Goal: Task Accomplishment & Management: Use online tool/utility

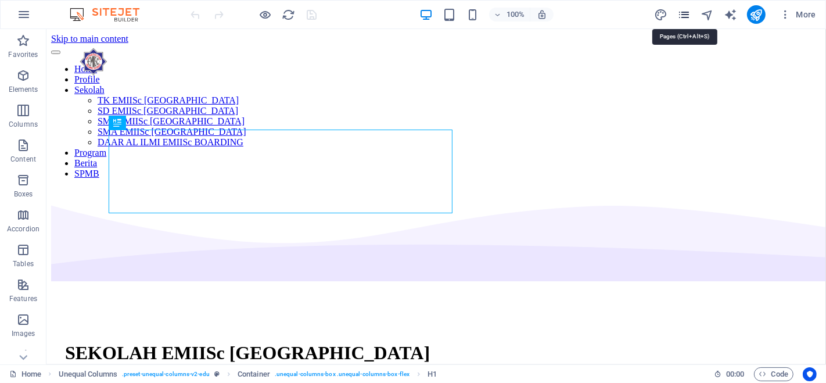
click at [680, 14] on icon "pages" at bounding box center [683, 14] width 13 height 13
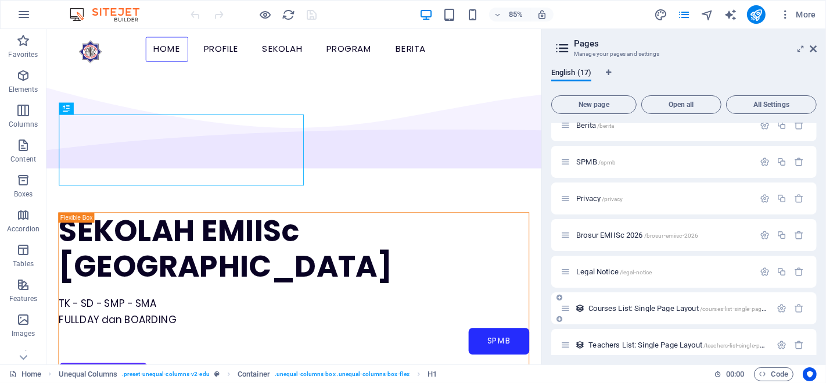
scroll to position [320, 0]
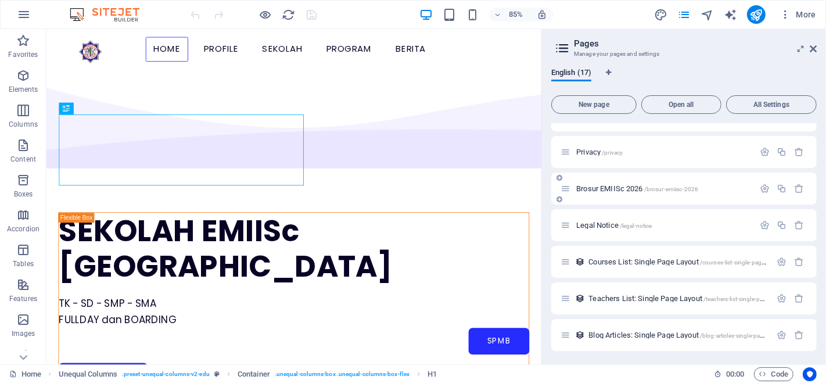
click at [624, 184] on span "Brosur EMIISc 2026 /brosur-emiisc-2026" at bounding box center [637, 188] width 122 height 9
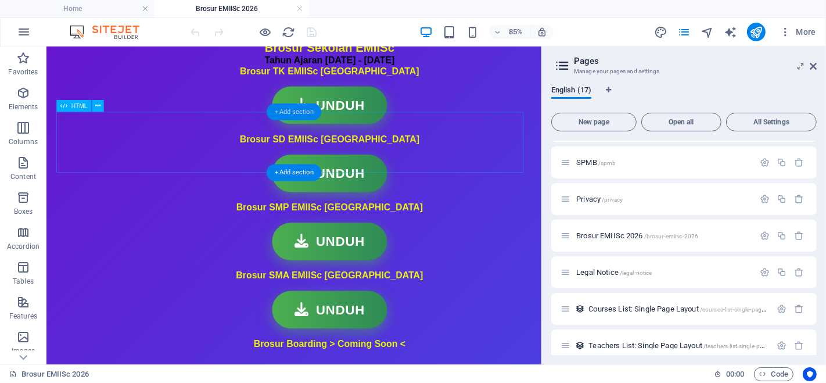
scroll to position [129, 0]
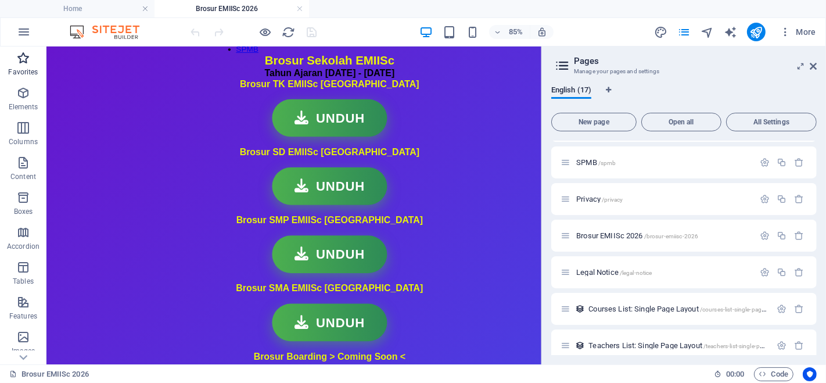
click at [21, 60] on icon "button" at bounding box center [23, 58] width 14 height 14
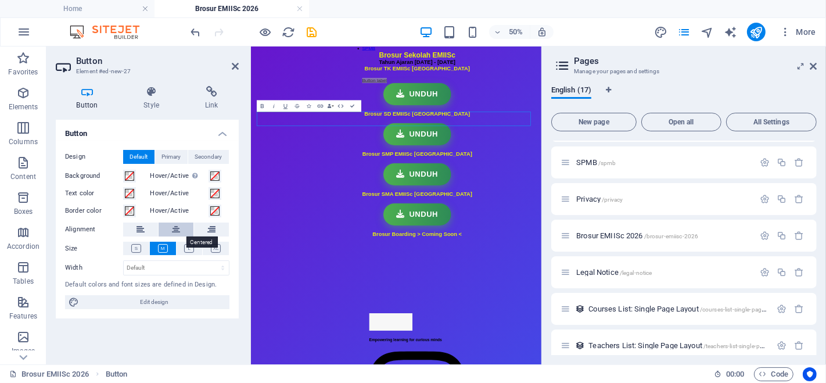
click at [179, 225] on icon at bounding box center [176, 229] width 8 height 14
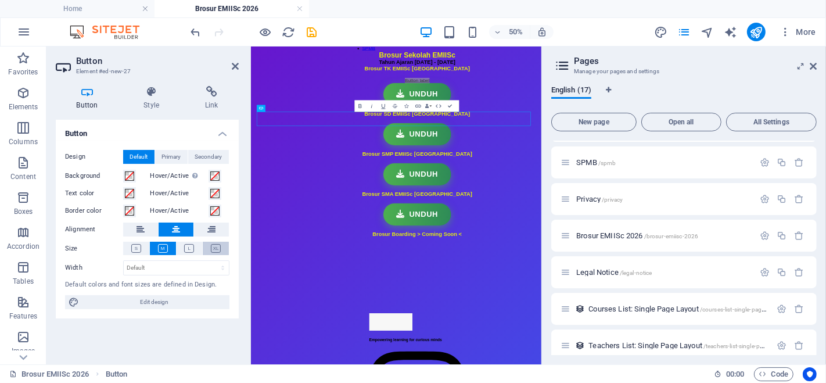
click at [218, 248] on icon at bounding box center [216, 248] width 10 height 9
click at [190, 242] on button at bounding box center [189, 248] width 26 height 13
click at [164, 246] on icon at bounding box center [163, 248] width 10 height 9
click at [558, 117] on link "Button label" at bounding box center [582, 112] width 49 height 10
drag, startPoint x: 568, startPoint y: 190, endPoint x: 485, endPoint y: 192, distance: 83.1
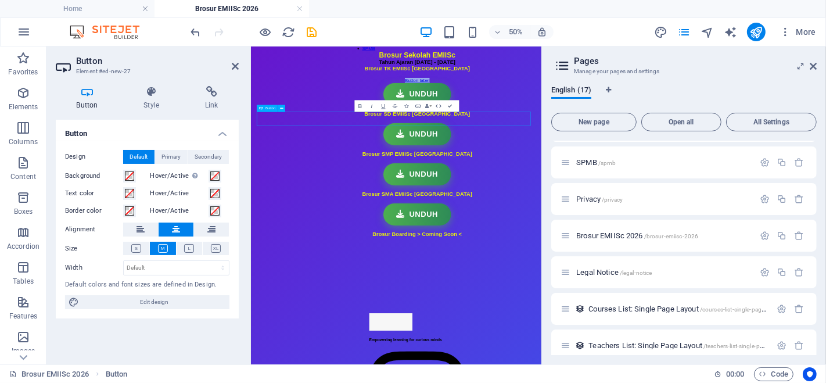
click at [558, 117] on link "Button label" at bounding box center [582, 112] width 49 height 10
click at [567, 117] on link "UnDUH" at bounding box center [583, 112] width 32 height 10
click at [415, 106] on icon "button" at bounding box center [414, 106] width 4 height 4
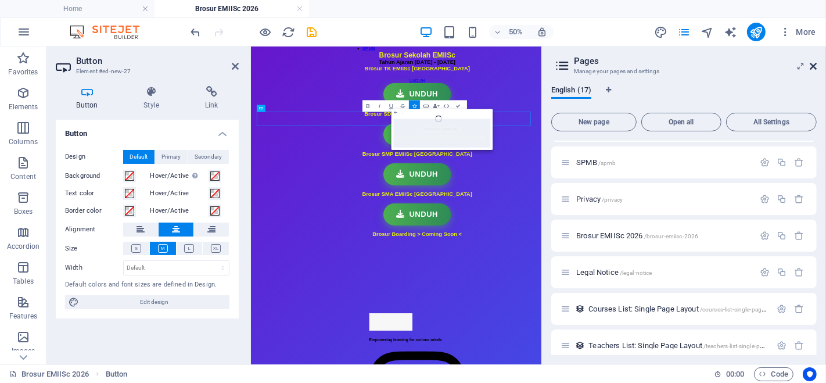
click at [813, 63] on icon at bounding box center [812, 66] width 7 height 9
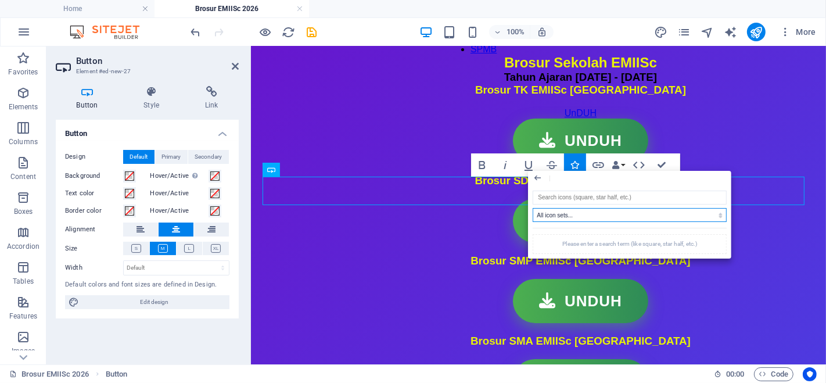
click at [608, 214] on select "All icon sets... IcoFont Ionicons FontAwesome Brands FontAwesome Duotone FontAw…" at bounding box center [629, 215] width 194 height 14
click at [532, 208] on select "All icon sets... IcoFont Ionicons FontAwesome Brands FontAwesome Duotone FontAw…" at bounding box center [629, 215] width 194 height 14
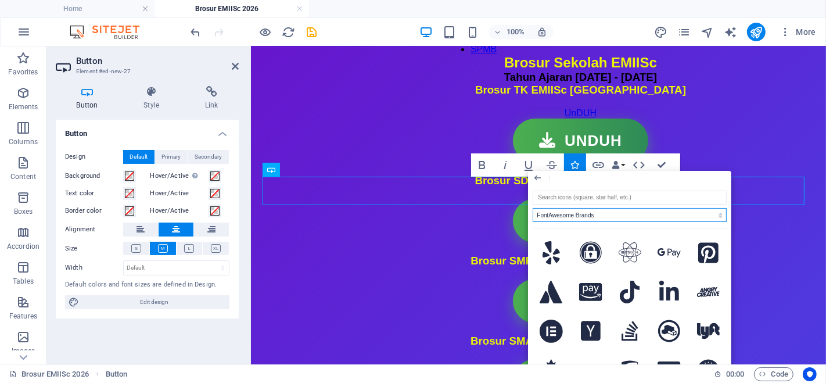
click at [619, 213] on select "All icon sets... IcoFont Ionicons FontAwesome Brands FontAwesome Duotone FontAw…" at bounding box center [629, 215] width 194 height 14
select select "font-awesome-solid"
click at [532, 208] on select "All icon sets... IcoFont Ionicons FontAwesome Brands FontAwesome Duotone FontAw…" at bounding box center [629, 215] width 194 height 14
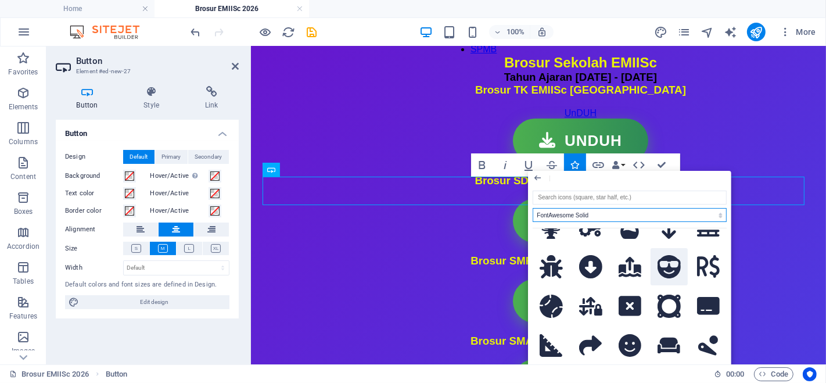
scroll to position [0, 0]
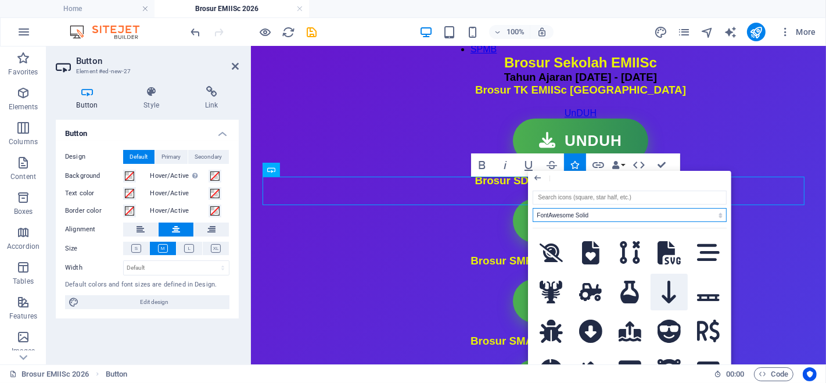
click at [670, 299] on icon at bounding box center [669, 291] width 15 height 23
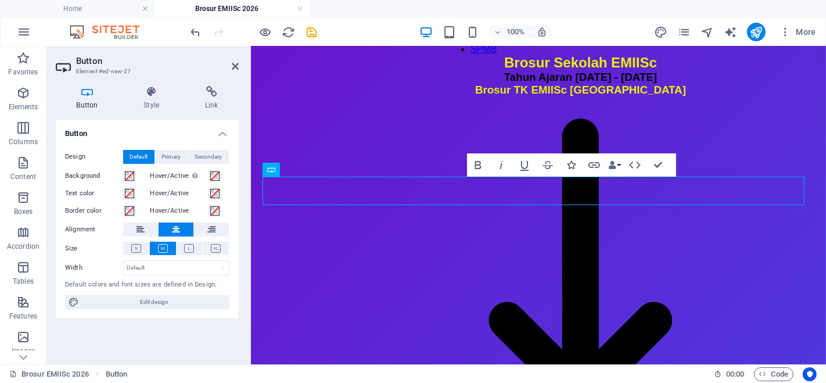
click at [570, 161] on icon "button" at bounding box center [571, 165] width 8 height 8
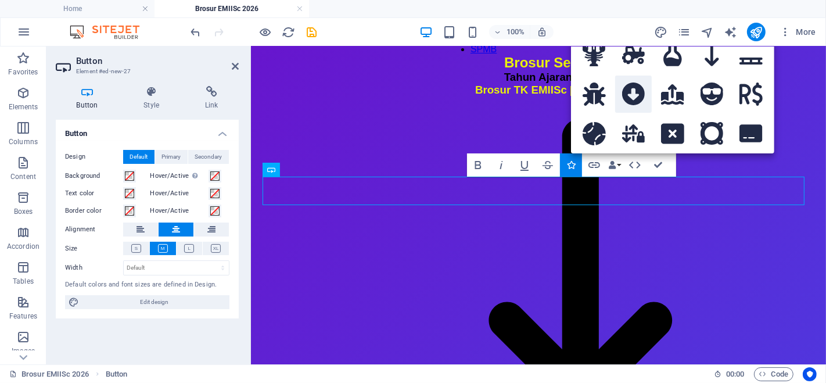
click at [632, 87] on icon at bounding box center [633, 93] width 23 height 23
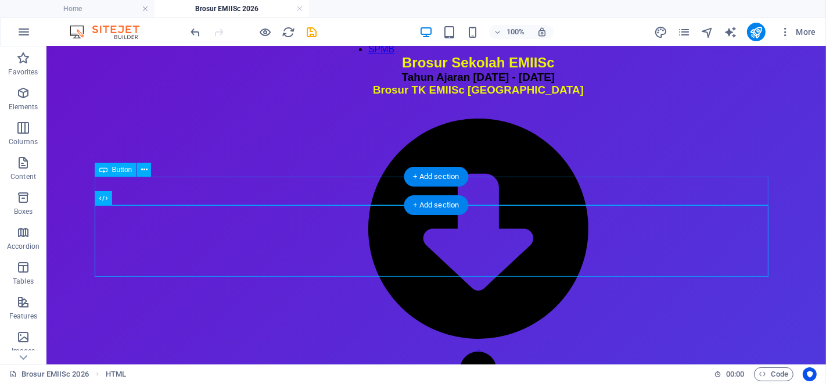
click at [383, 183] on div "UnDUH" at bounding box center [477, 381] width 220 height 549
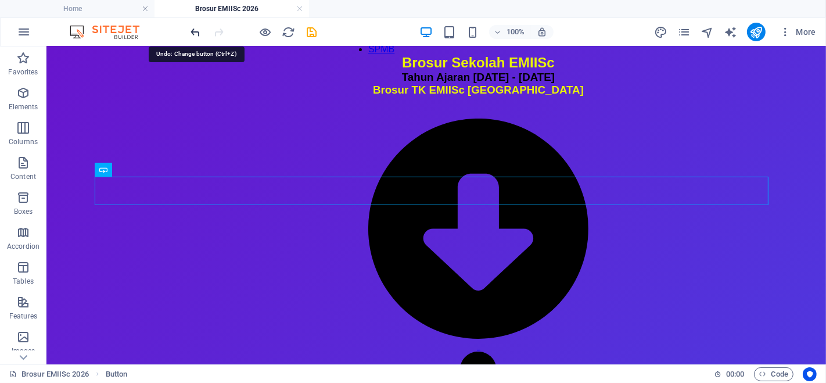
click at [197, 31] on icon "undo" at bounding box center [195, 32] width 13 height 13
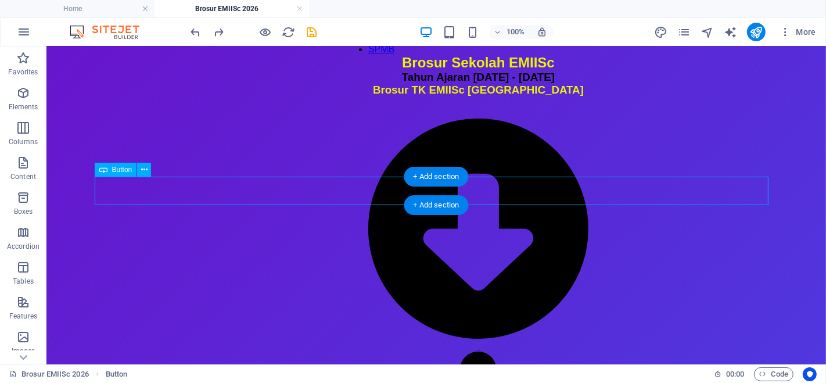
click at [470, 189] on div "UnDUH" at bounding box center [477, 381] width 220 height 549
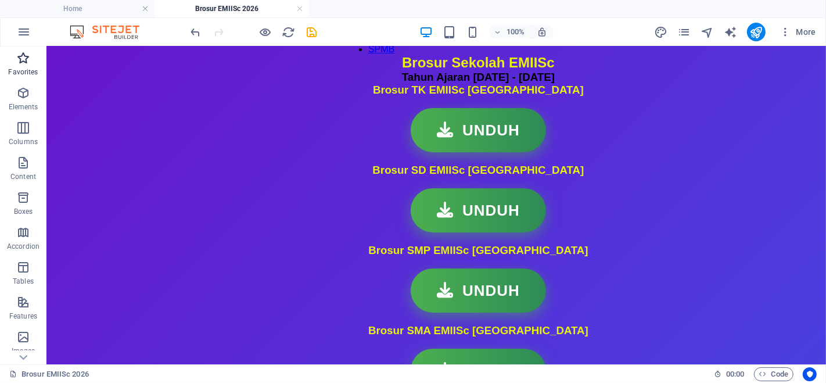
click at [21, 59] on icon "button" at bounding box center [23, 58] width 14 height 14
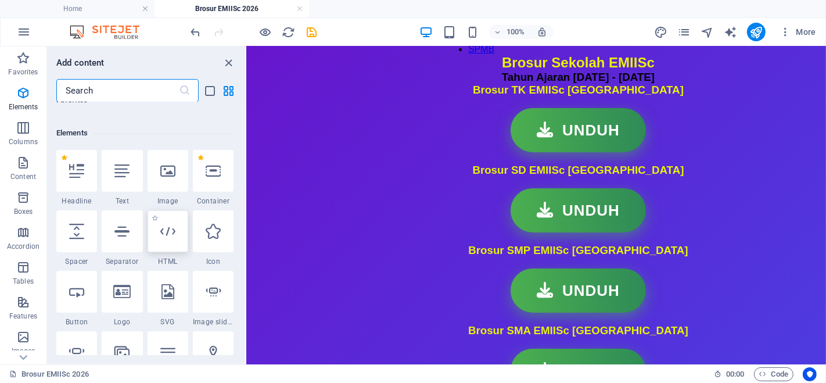
scroll to position [129, 0]
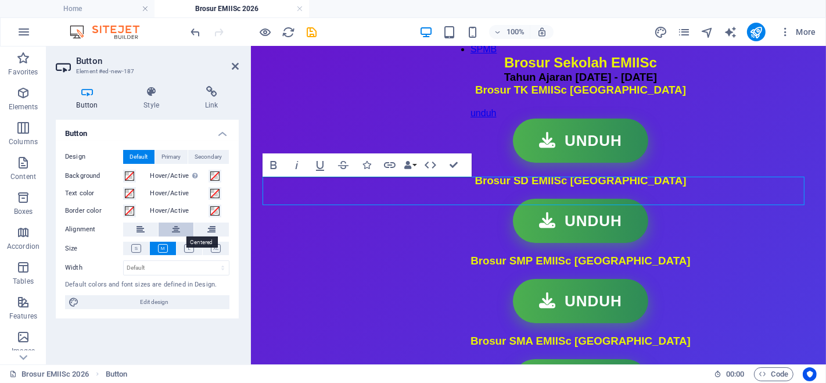
click at [169, 228] on button at bounding box center [175, 229] width 35 height 14
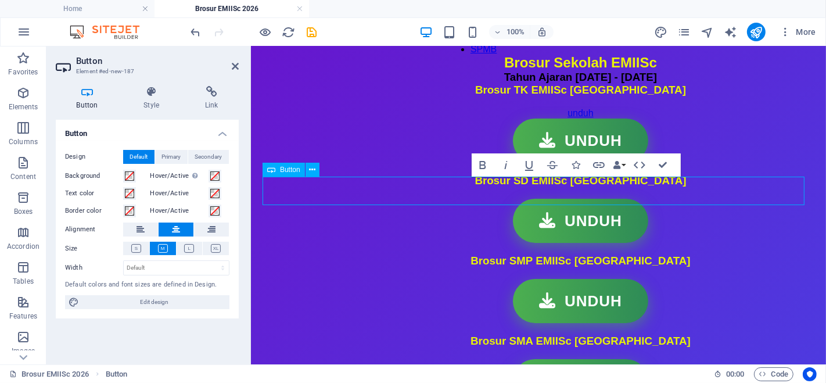
click at [567, 117] on link "unduh" at bounding box center [580, 112] width 26 height 10
click at [578, 162] on icon "button" at bounding box center [575, 165] width 8 height 8
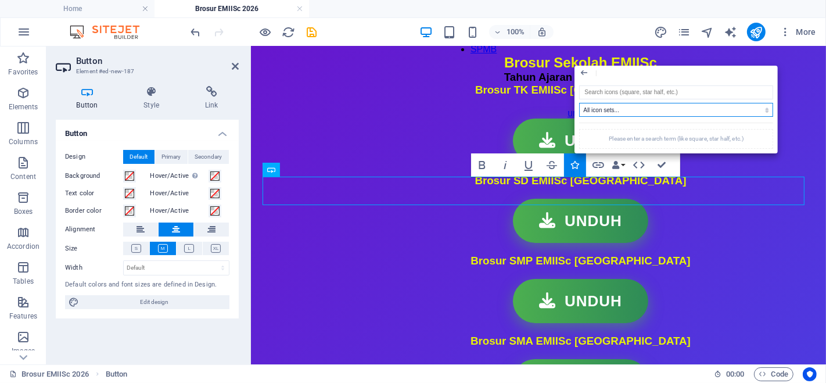
click at [625, 111] on select "All icon sets... IcoFont Ionicons FontAwesome Brands FontAwesome Duotone FontAw…" at bounding box center [676, 110] width 194 height 14
click at [579, 103] on select "All icon sets... IcoFont Ionicons FontAwesome Brands FontAwesome Duotone FontAw…" at bounding box center [676, 110] width 194 height 14
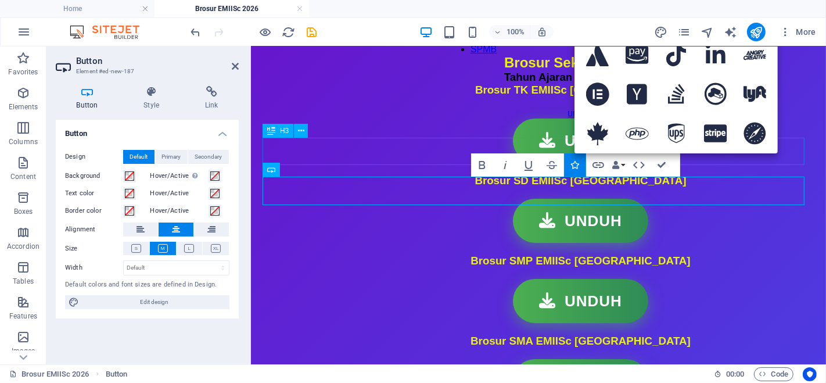
scroll to position [0, 0]
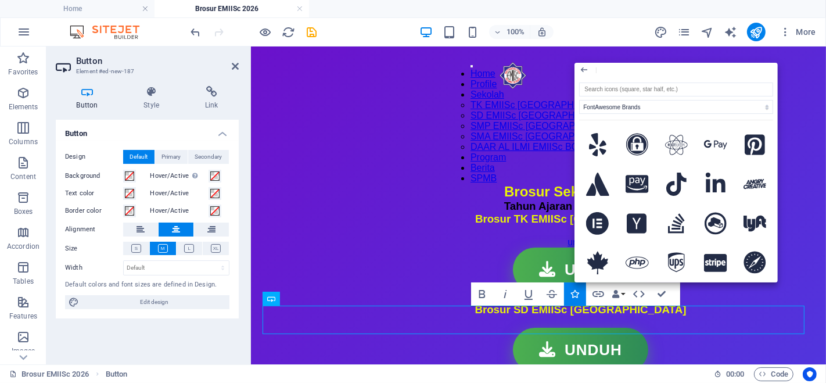
click at [738, 114] on div "All icon sets... IcoFont Ionicons FontAwesome Brands FontAwesome Duotone FontAw…" at bounding box center [676, 179] width 194 height 195
click at [726, 107] on select "All icon sets... IcoFont Ionicons FontAwesome Brands FontAwesome Duotone FontAw…" at bounding box center [676, 107] width 194 height 14
click at [579, 100] on select "All icon sets... IcoFont Ionicons FontAwesome Brands FontAwesome Duotone FontAw…" at bounding box center [676, 107] width 194 height 14
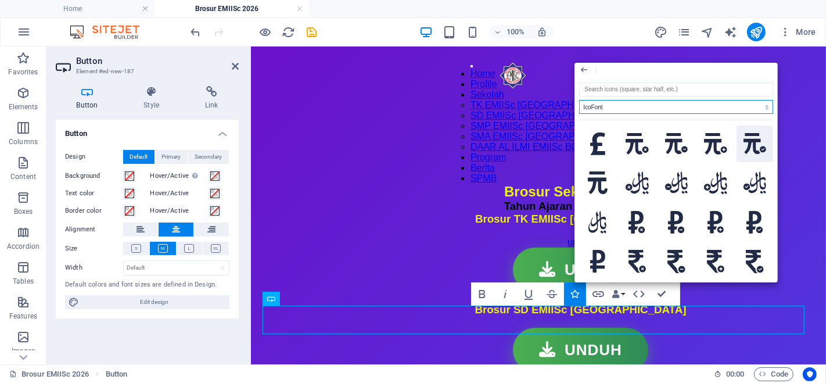
scroll to position [3756, 0]
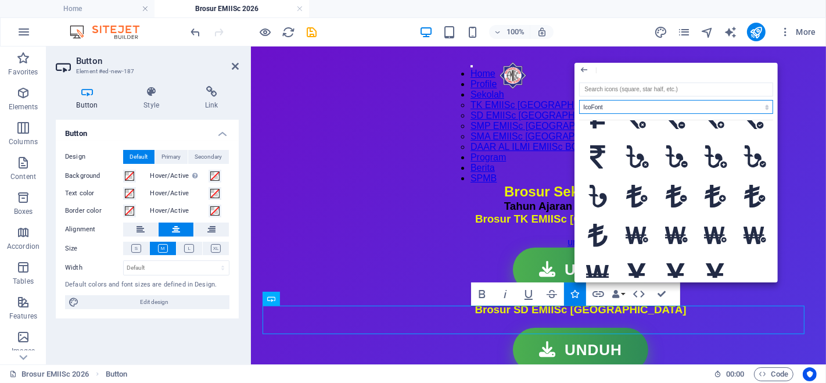
click at [632, 107] on select "All icon sets... IcoFont Ionicons FontAwesome Brands FontAwesome Duotone FontAw…" at bounding box center [676, 107] width 194 height 14
click at [579, 100] on select "All icon sets... IcoFont Ionicons FontAwesome Brands FontAwesome Duotone FontAw…" at bounding box center [676, 107] width 194 height 14
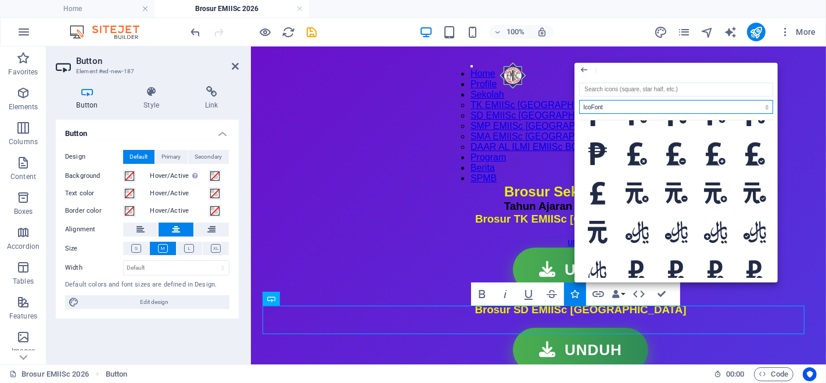
click at [669, 107] on select "All icon sets... IcoFont Ionicons FontAwesome Brands FontAwesome Duotone FontAw…" at bounding box center [676, 107] width 194 height 14
select select "ionicons"
click at [579, 100] on select "All icon sets... IcoFont Ionicons FontAwesome Brands FontAwesome Duotone FontAw…" at bounding box center [676, 107] width 194 height 14
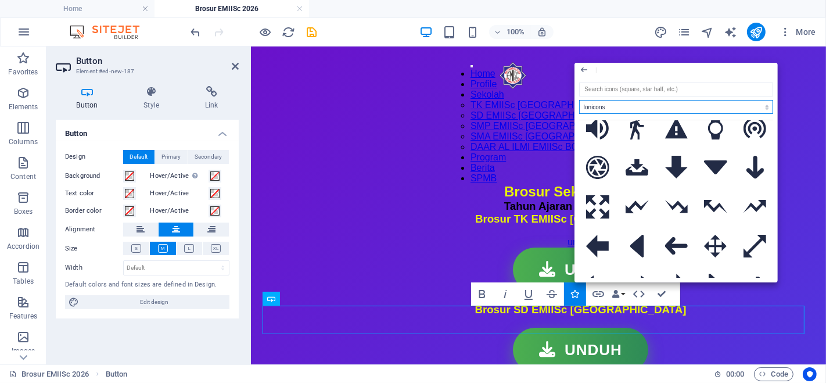
scroll to position [982, 0]
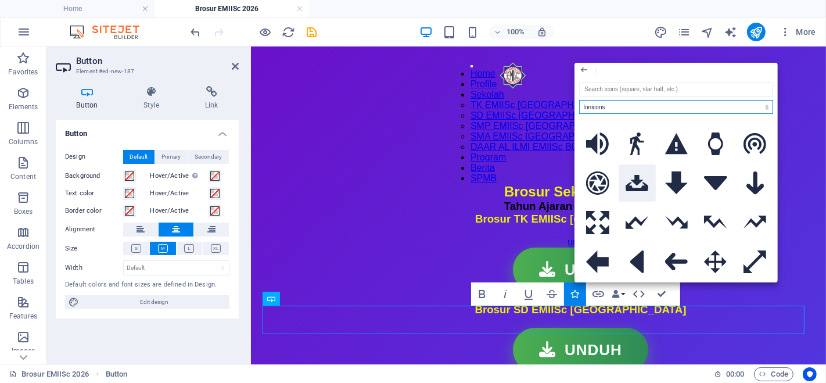
click at [641, 175] on icon at bounding box center [636, 183] width 23 height 16
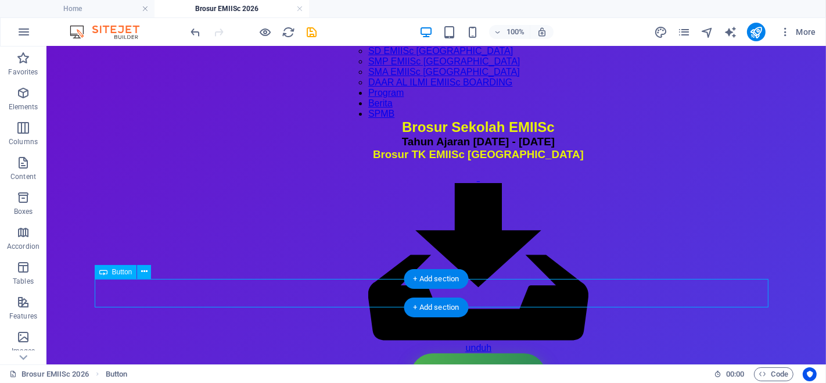
scroll to position [129, 0]
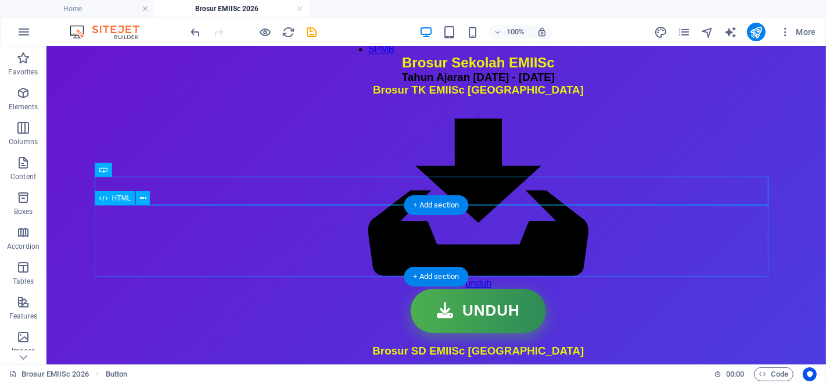
click at [426, 288] on div "Tombol Unduh UNDUH" at bounding box center [477, 310] width 220 height 44
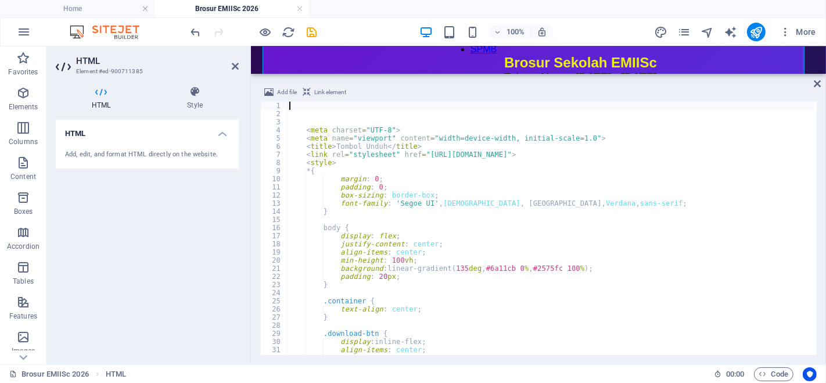
scroll to position [309, 0]
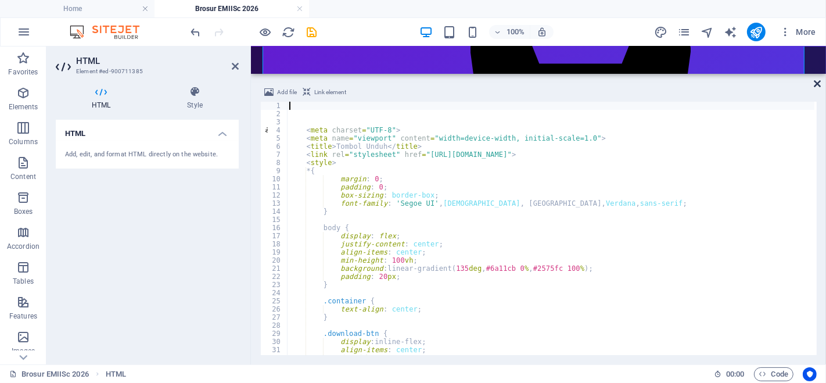
click at [817, 84] on icon at bounding box center [816, 83] width 7 height 9
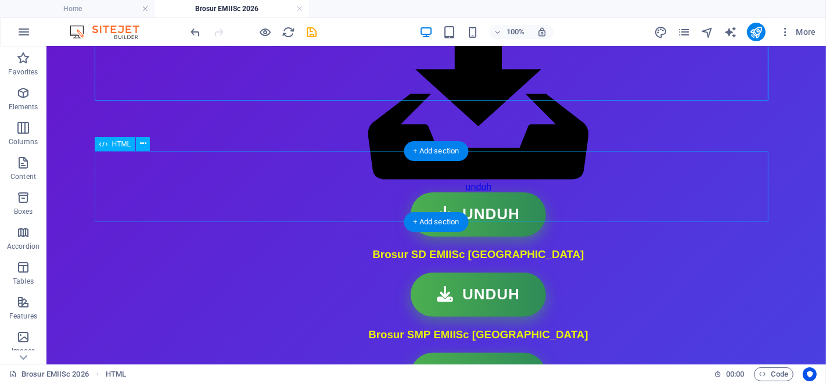
scroll to position [116, 0]
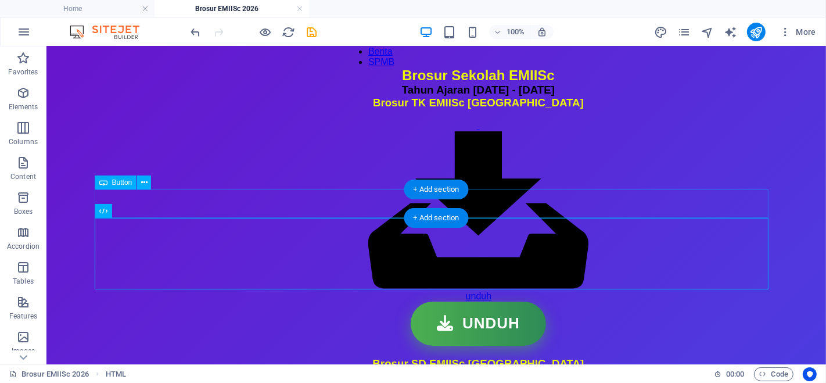
click at [475, 199] on div "unduh" at bounding box center [477, 210] width 220 height 181
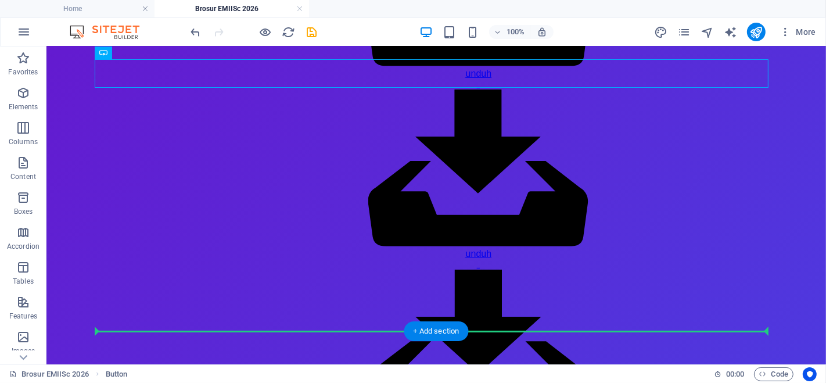
scroll to position [368, 0]
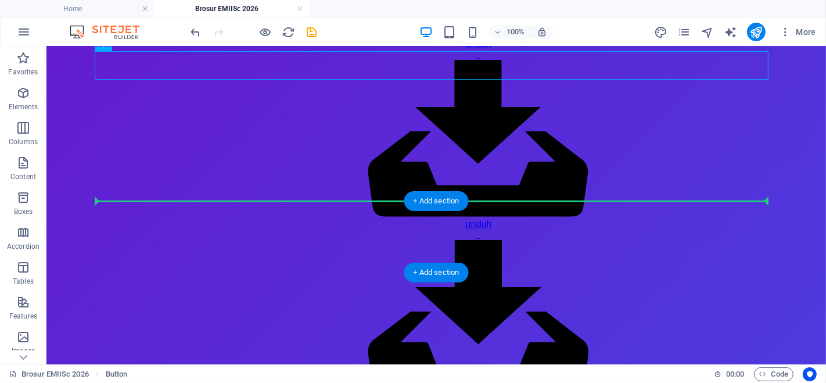
drag, startPoint x: 470, startPoint y: 189, endPoint x: 442, endPoint y: 201, distance: 30.7
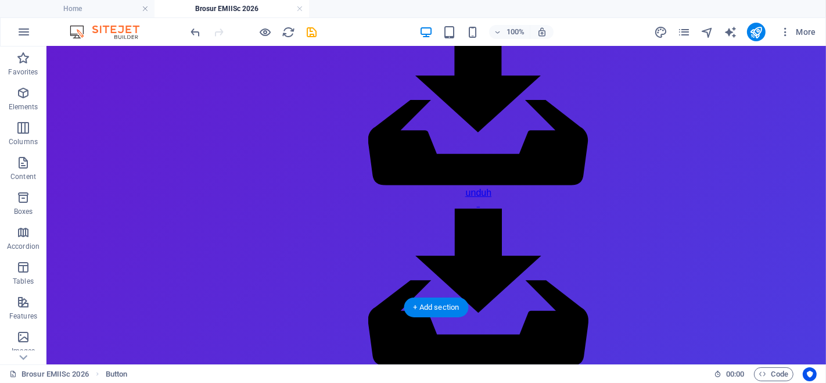
scroll to position [419, 0]
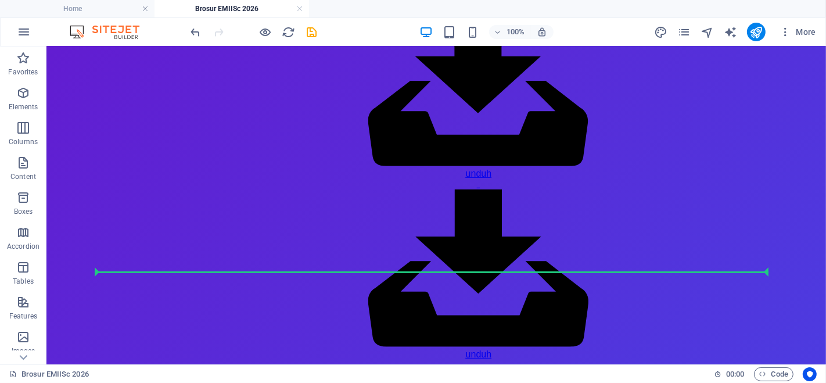
drag, startPoint x: 461, startPoint y: 170, endPoint x: 405, endPoint y: 269, distance: 114.6
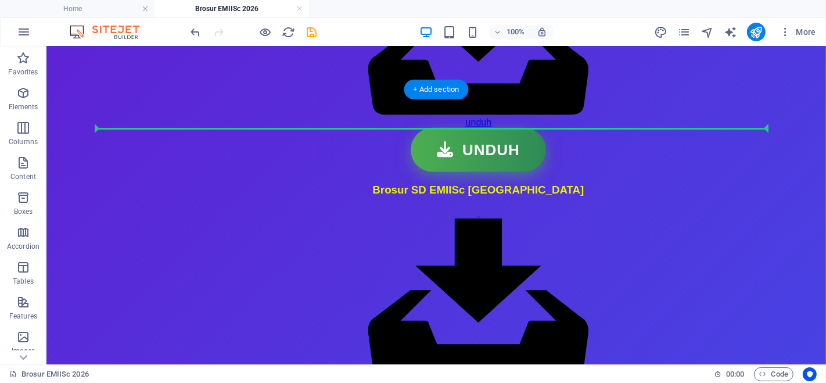
scroll to position [647, 0]
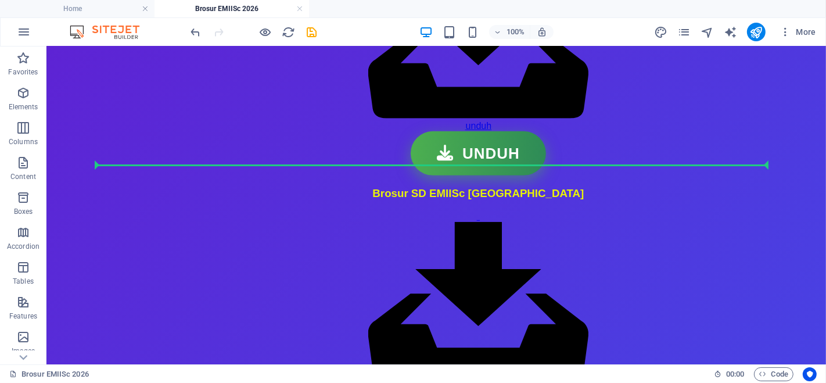
drag, startPoint x: 449, startPoint y: 253, endPoint x: 439, endPoint y: 164, distance: 88.9
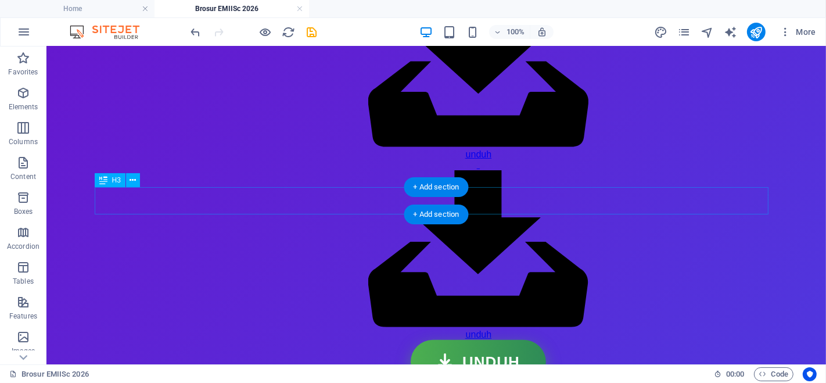
scroll to position [129, 0]
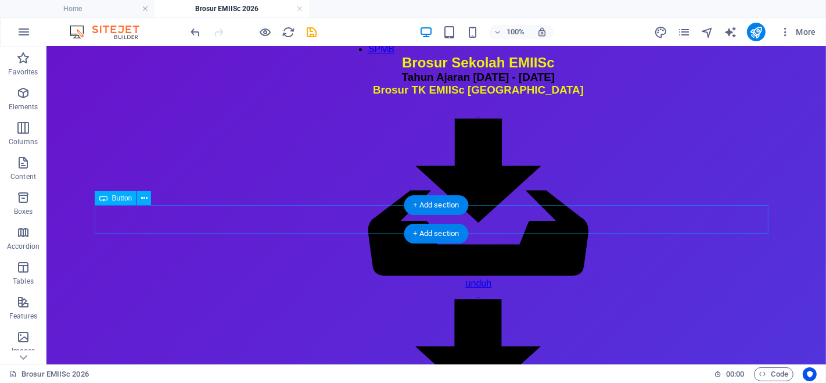
click at [476, 288] on div "unduh" at bounding box center [477, 378] width 220 height 181
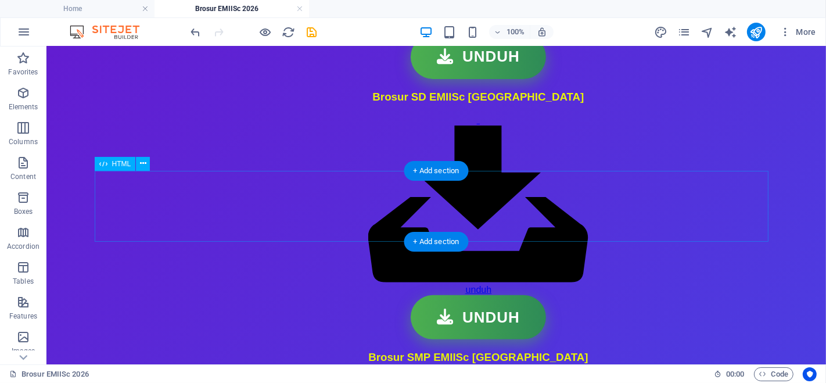
scroll to position [387, 0]
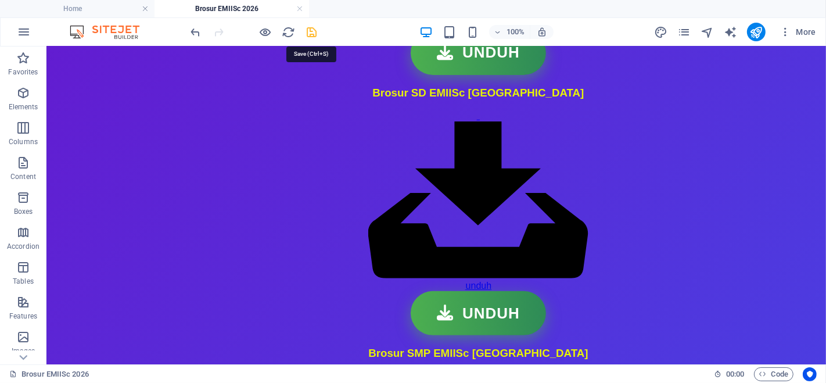
click at [310, 30] on icon "save" at bounding box center [311, 32] width 13 height 13
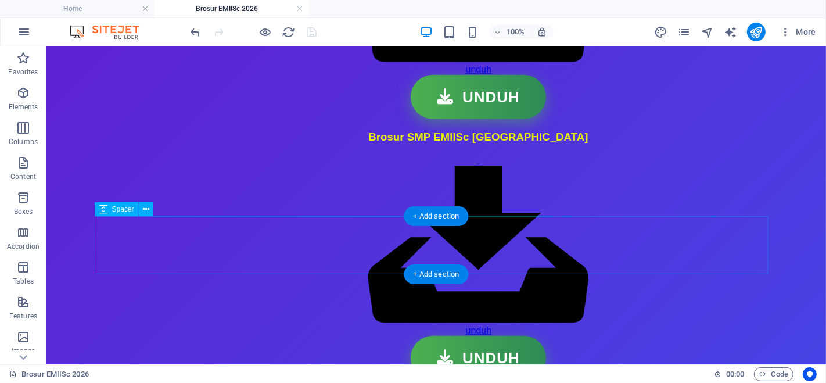
scroll to position [581, 0]
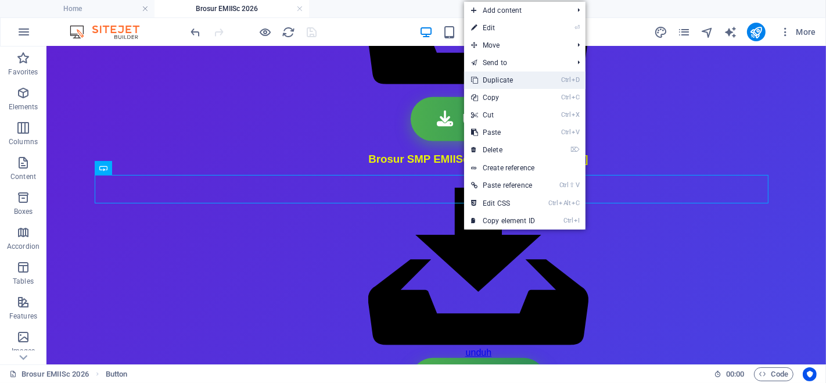
drag, startPoint x: 503, startPoint y: 76, endPoint x: 452, endPoint y: 47, distance: 59.3
click at [503, 76] on link "Ctrl D Duplicate" at bounding box center [503, 79] width 78 height 17
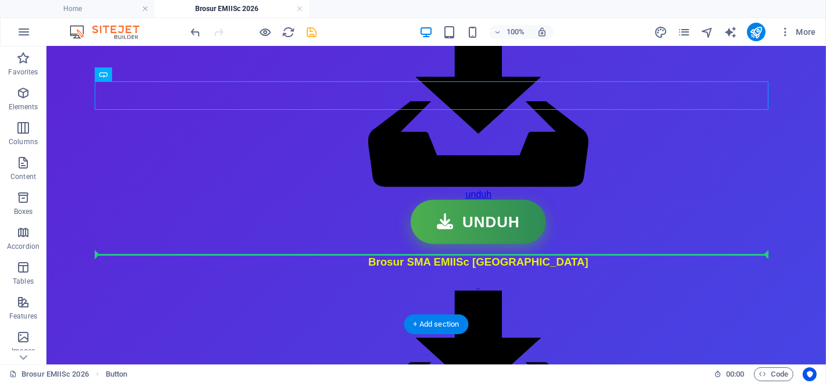
scroll to position [741, 0]
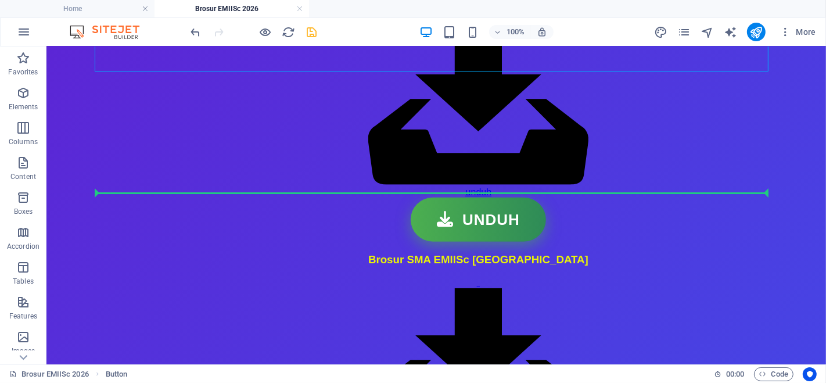
drag, startPoint x: 451, startPoint y: 217, endPoint x: 427, endPoint y: 188, distance: 37.6
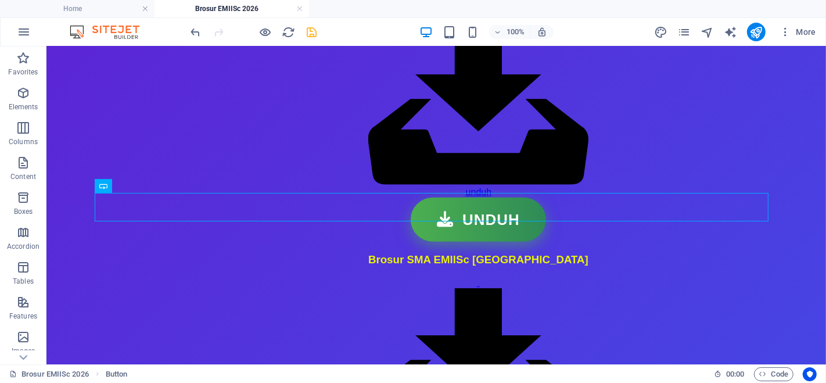
scroll to position [712, 0]
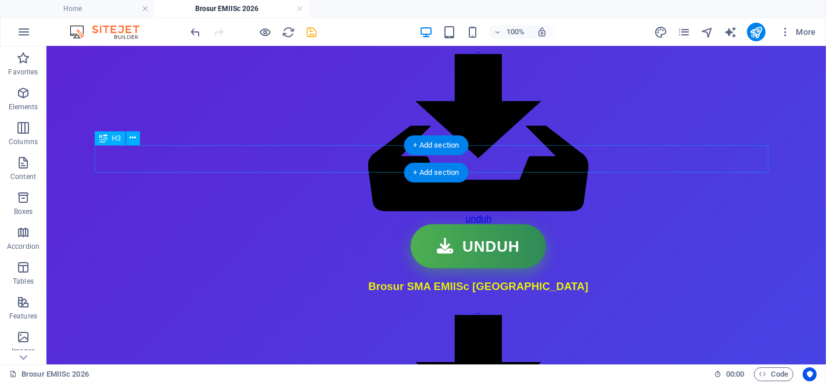
scroll to position [709, 0]
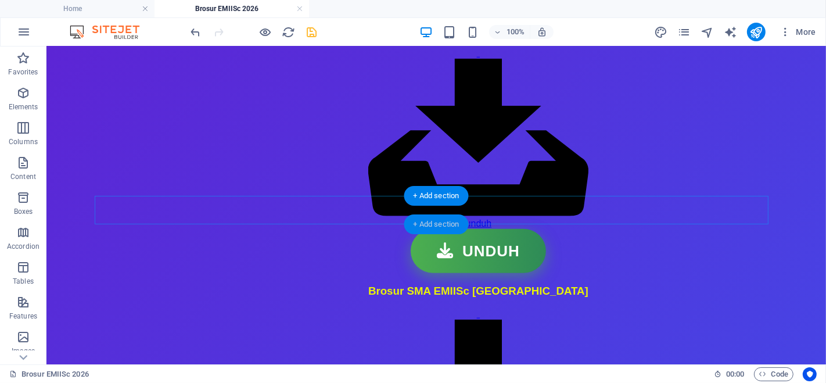
drag, startPoint x: 446, startPoint y: 216, endPoint x: 210, endPoint y: 167, distance: 241.4
click at [446, 216] on div "+ Add section" at bounding box center [436, 224] width 64 height 20
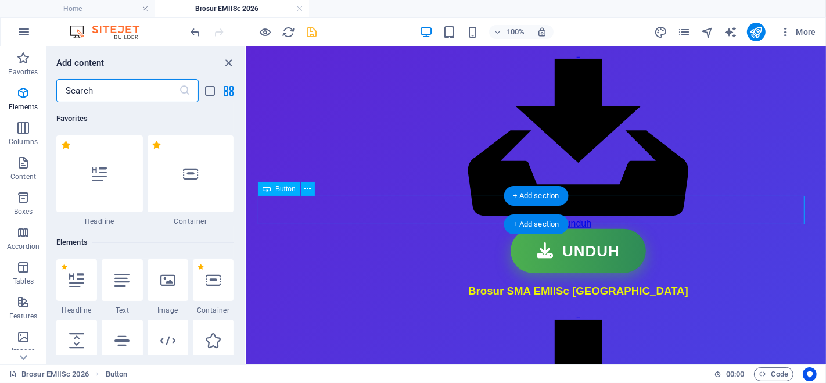
scroll to position [2031, 0]
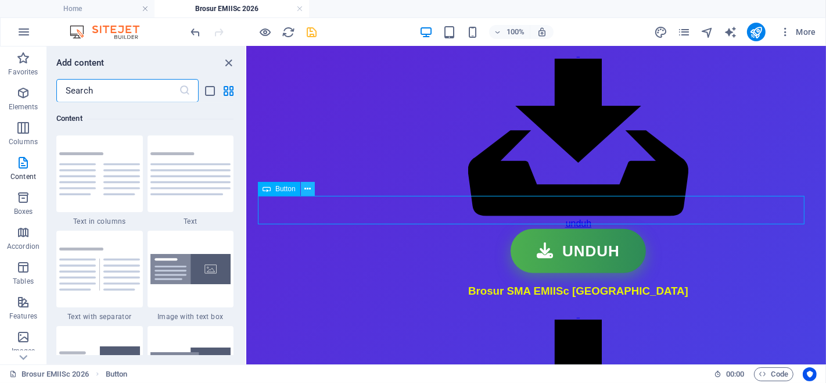
click at [311, 192] on button at bounding box center [308, 189] width 14 height 14
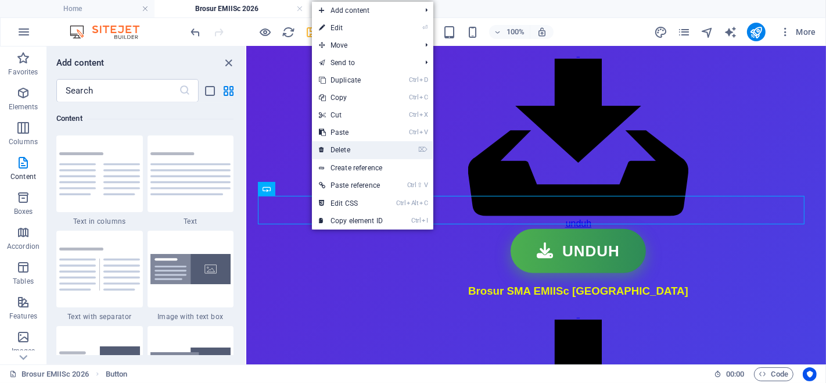
click at [353, 149] on link "⌦ Delete" at bounding box center [351, 149] width 78 height 17
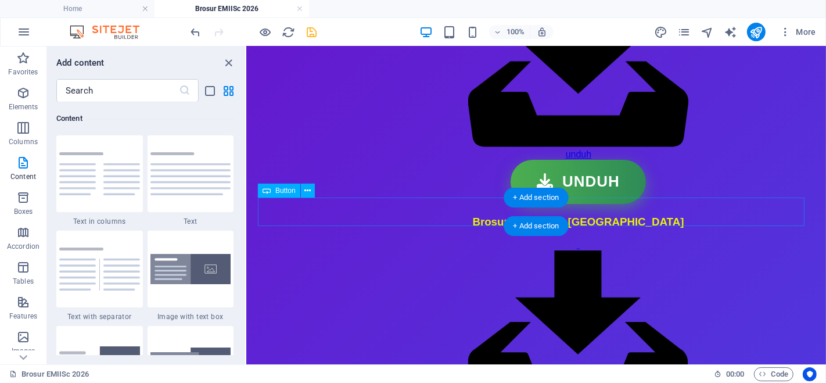
scroll to position [129, 0]
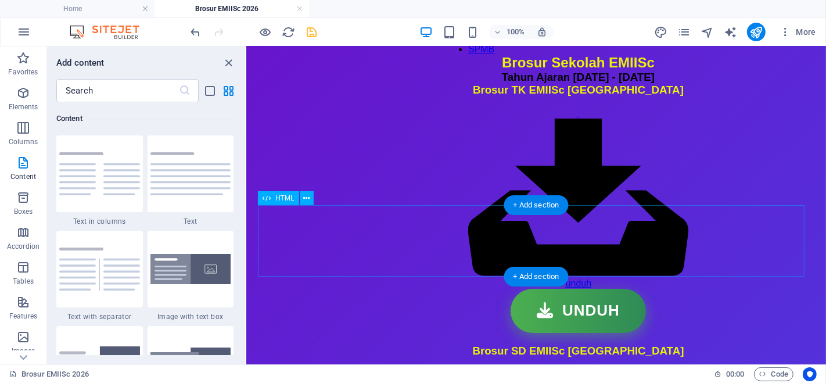
click at [547, 288] on div "Tombol Unduh UNDUH" at bounding box center [577, 310] width 220 height 44
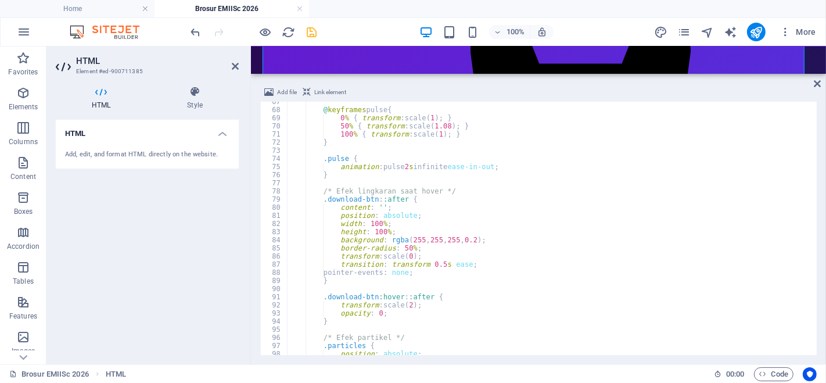
scroll to position [541, 0]
click at [819, 85] on icon at bounding box center [816, 83] width 7 height 9
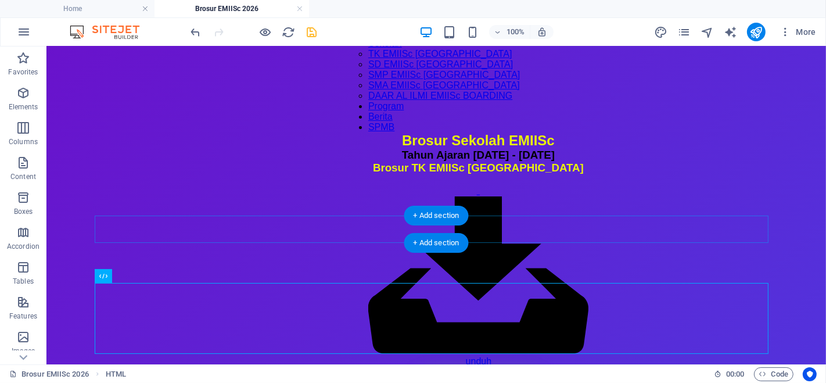
scroll to position [116, 0]
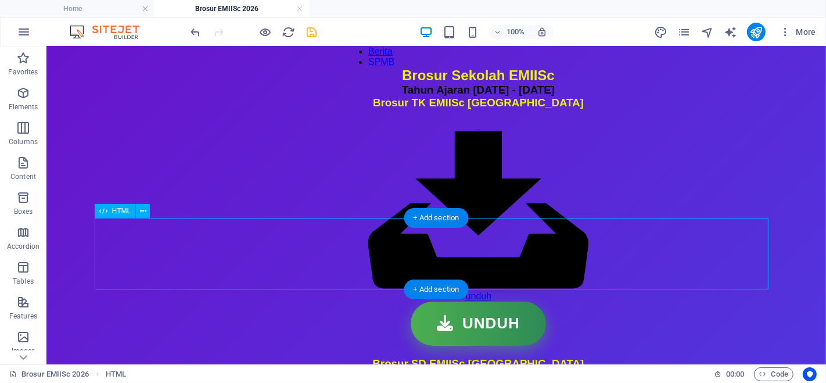
click at [448, 301] on div "Tombol Unduh UNDUH" at bounding box center [477, 323] width 220 height 44
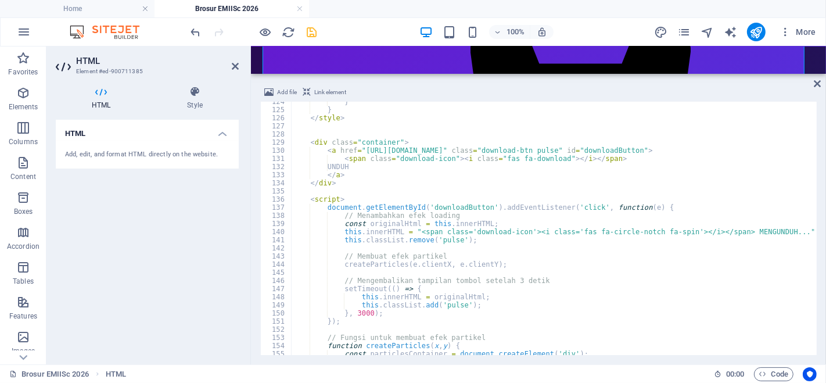
scroll to position [1003, 0]
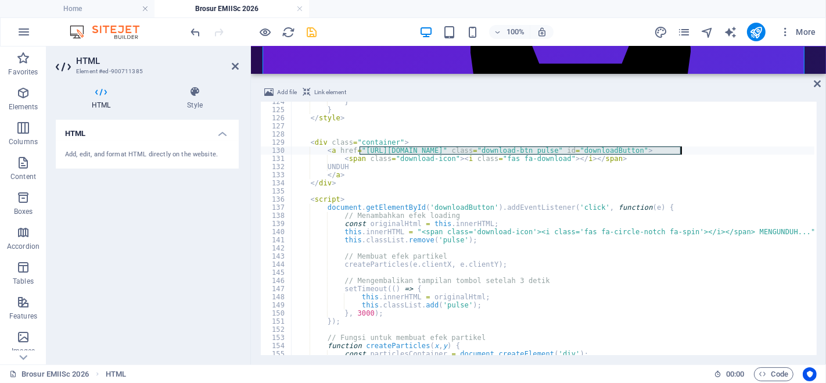
drag, startPoint x: 358, startPoint y: 149, endPoint x: 679, endPoint y: 152, distance: 320.5
click at [679, 152] on div "} } </ style > < div class = "container" > < a href = "[URL][DOMAIN_NAME]" clas…" at bounding box center [582, 231] width 583 height 267
type textarea "<a href="[URL][DOMAIN_NAME]" class="download-btn pulse" id="downloadButton">"
click at [821, 82] on div "Add file Link element <a href="[URL][DOMAIN_NAME]" class="download-btn pulse" i…" at bounding box center [538, 220] width 575 height 288
click at [817, 82] on icon at bounding box center [816, 83] width 7 height 9
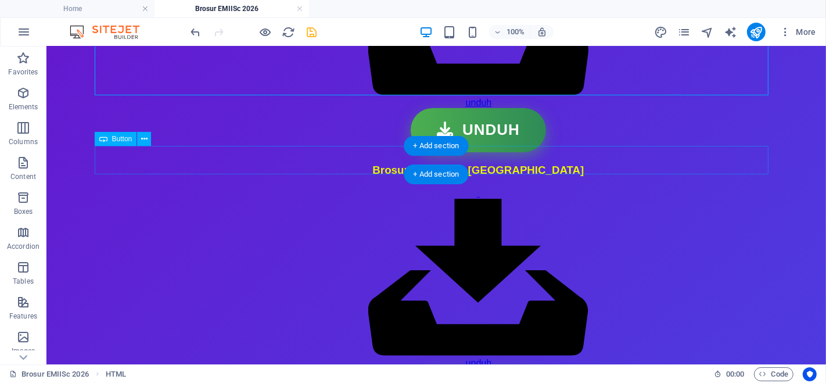
click at [437, 188] on div "unduh" at bounding box center [477, 278] width 220 height 181
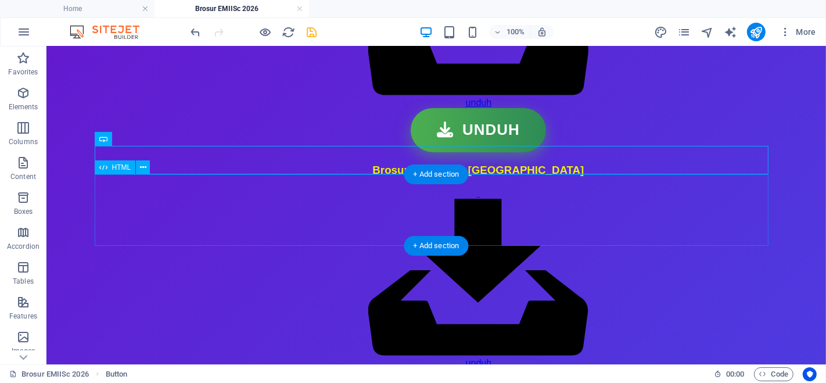
click at [442, 367] on div "Tombol Unduh UNDUH" at bounding box center [477, 389] width 220 height 44
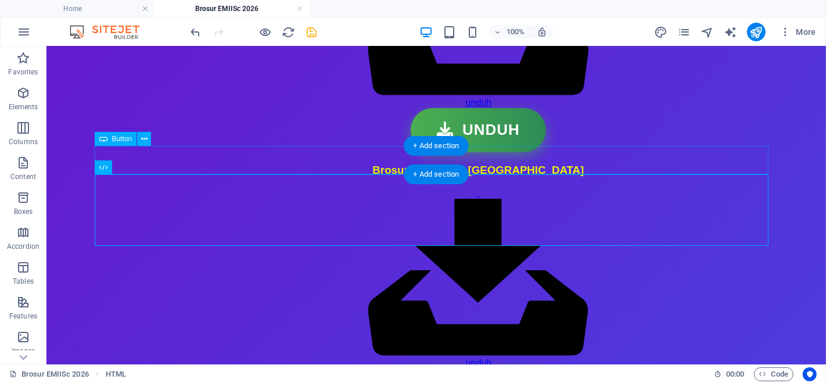
click at [444, 188] on div "unduh" at bounding box center [477, 278] width 220 height 181
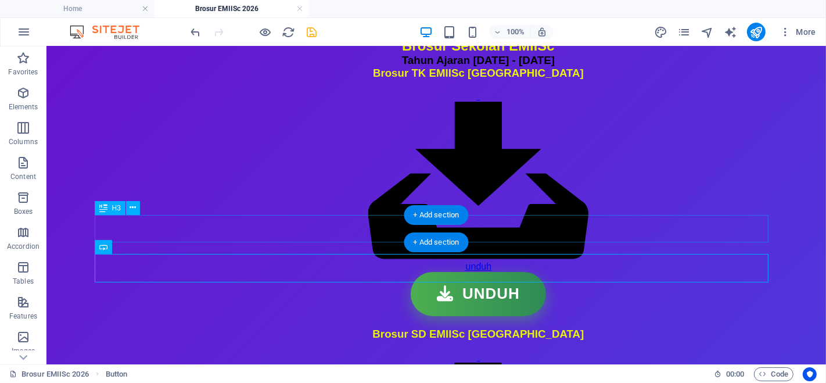
scroll to position [116, 0]
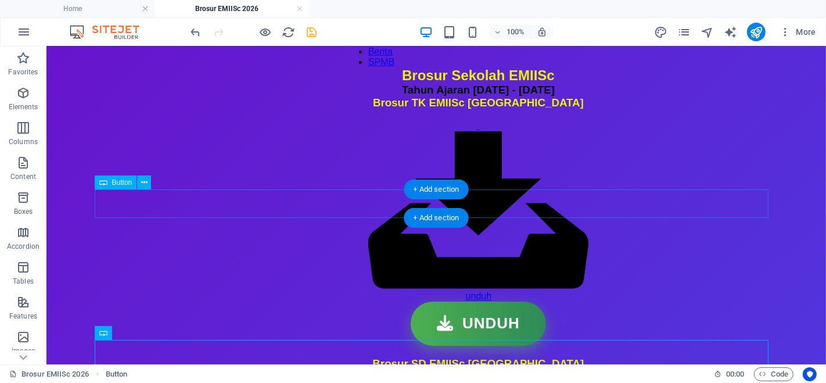
click at [442, 201] on div "unduh" at bounding box center [477, 210] width 220 height 181
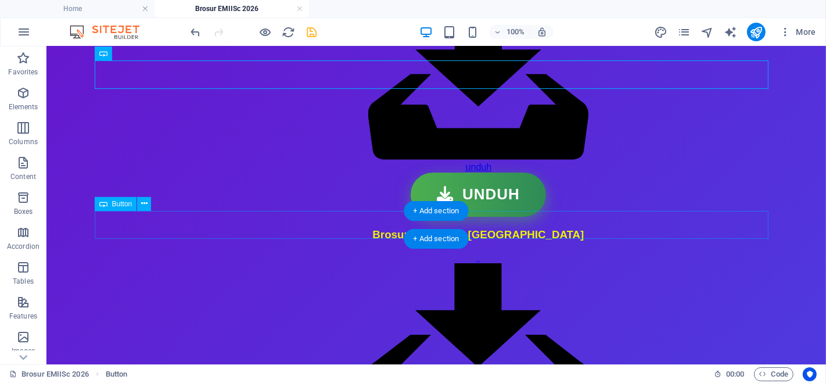
scroll to position [181, 0]
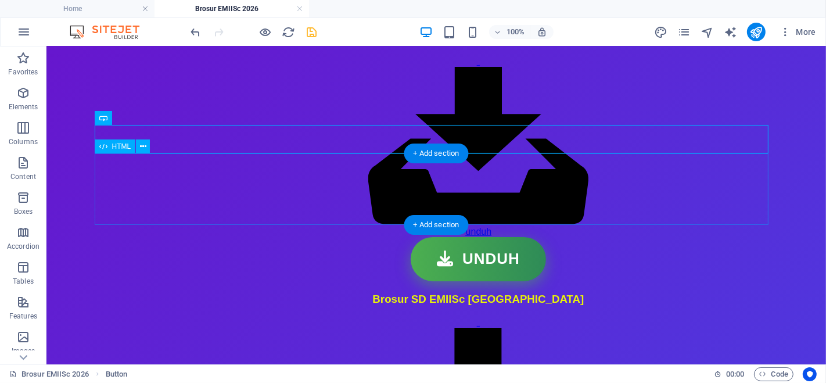
click at [447, 236] on div "Tombol Unduh UNDUH" at bounding box center [477, 258] width 220 height 44
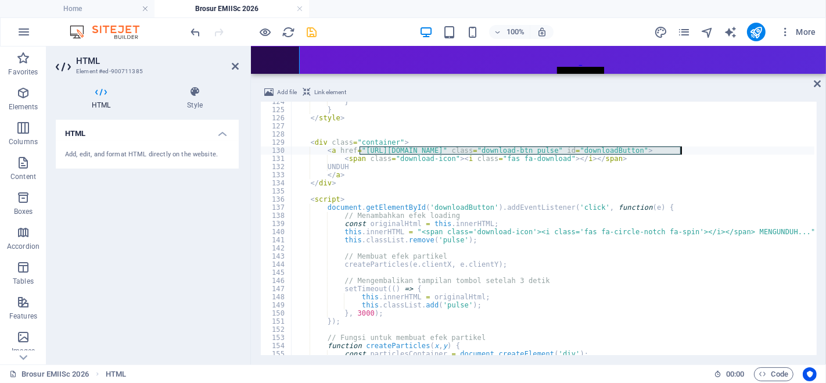
scroll to position [309, 0]
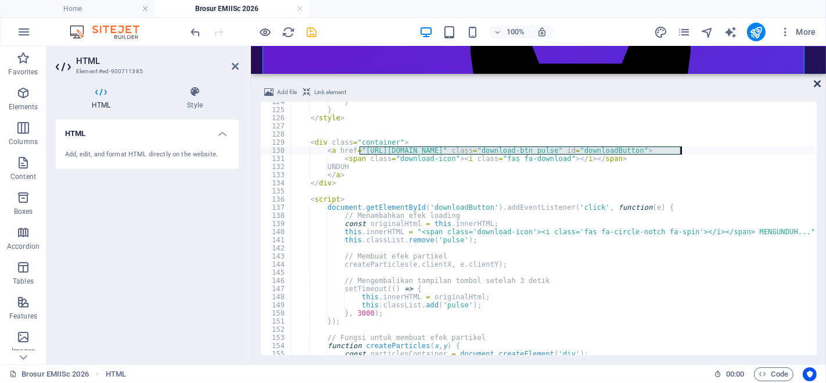
click at [814, 84] on icon at bounding box center [816, 83] width 7 height 9
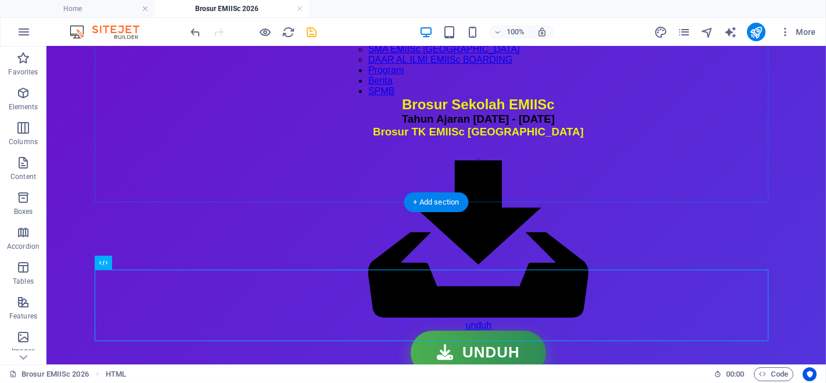
scroll to position [64, 0]
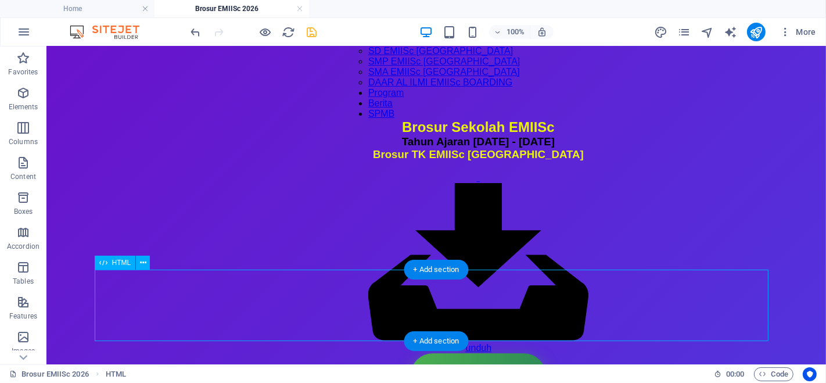
click at [446, 352] on div "Tombol Unduh UNDUH" at bounding box center [477, 374] width 220 height 44
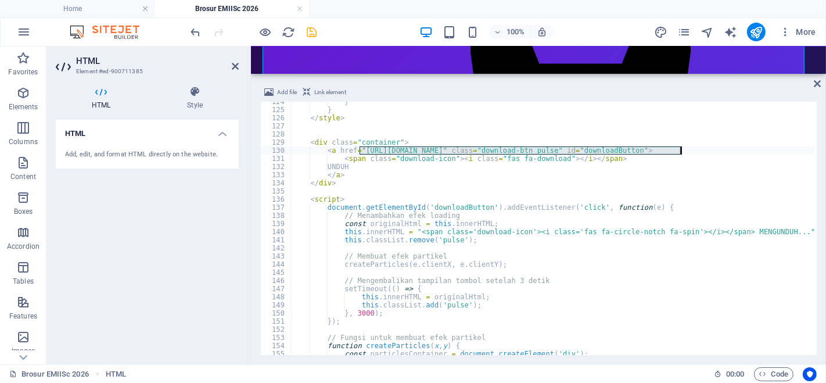
click at [620, 151] on div "} } </ style > < div class = "container" > < a href = "[URL][DOMAIN_NAME]" clas…" at bounding box center [552, 228] width 523 height 253
drag, startPoint x: 680, startPoint y: 151, endPoint x: 361, endPoint y: 153, distance: 319.3
click at [361, 153] on div "} } </ style > < div class = "container" > < a href = "[URL][DOMAIN_NAME]" clas…" at bounding box center [582, 231] width 583 height 267
click at [818, 80] on icon at bounding box center [816, 83] width 7 height 9
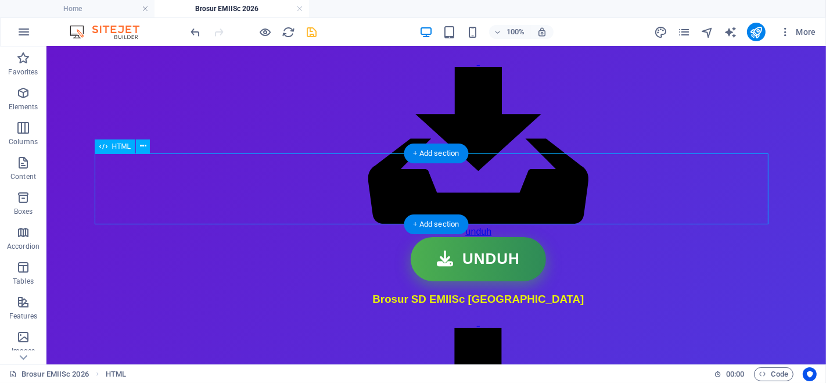
scroll to position [181, 0]
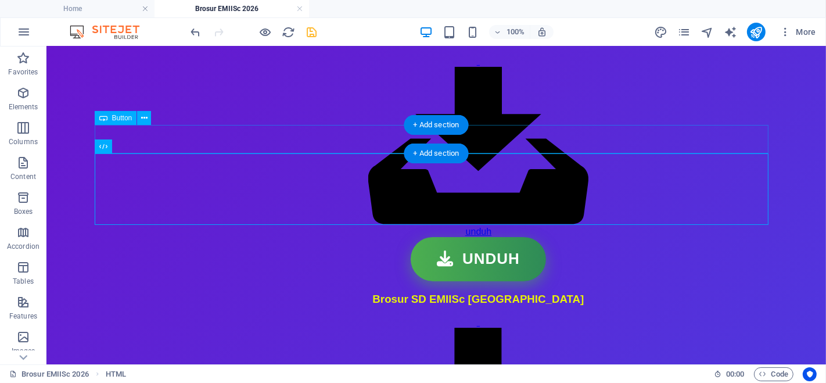
click at [464, 141] on div "unduh" at bounding box center [477, 146] width 220 height 181
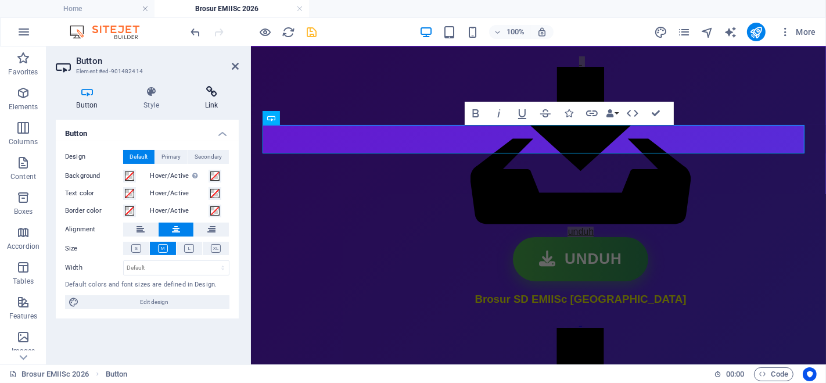
click at [207, 93] on icon at bounding box center [211, 92] width 55 height 12
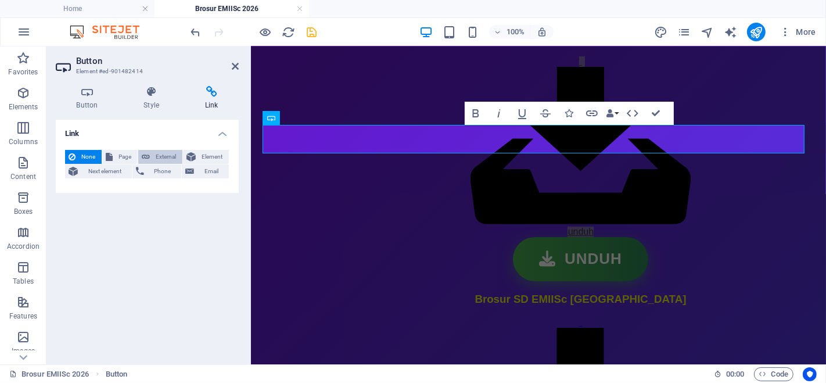
click at [163, 150] on span "External" at bounding box center [166, 157] width 26 height 14
select select "blank"
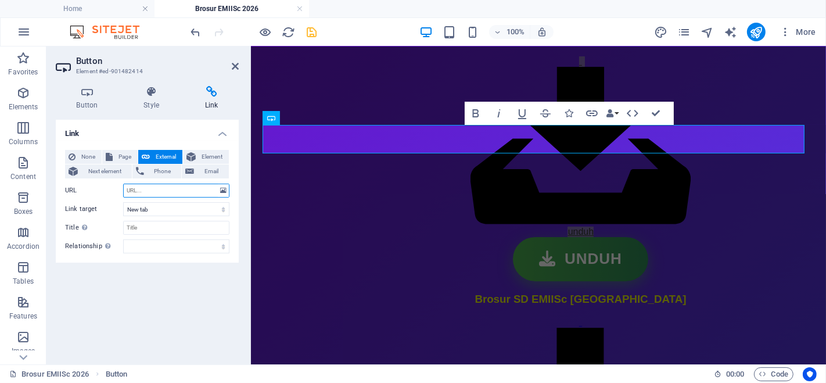
click at [159, 189] on input "URL" at bounding box center [176, 190] width 106 height 14
paste input "[URL][DOMAIN_NAME]"
type input "[URL][DOMAIN_NAME]"
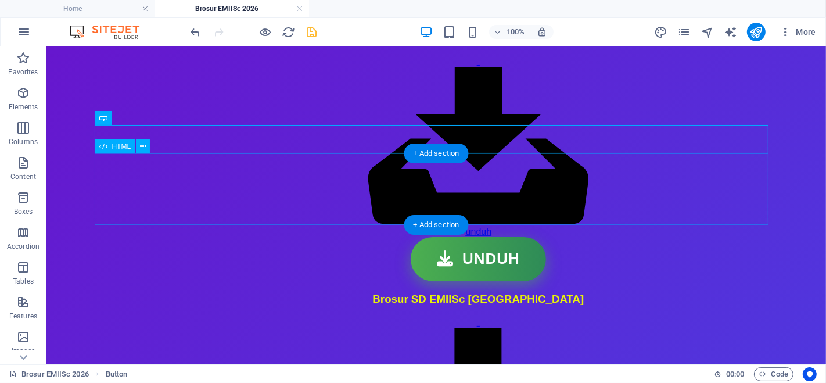
click at [439, 236] on div "Tombol Unduh UNDUH" at bounding box center [477, 258] width 220 height 44
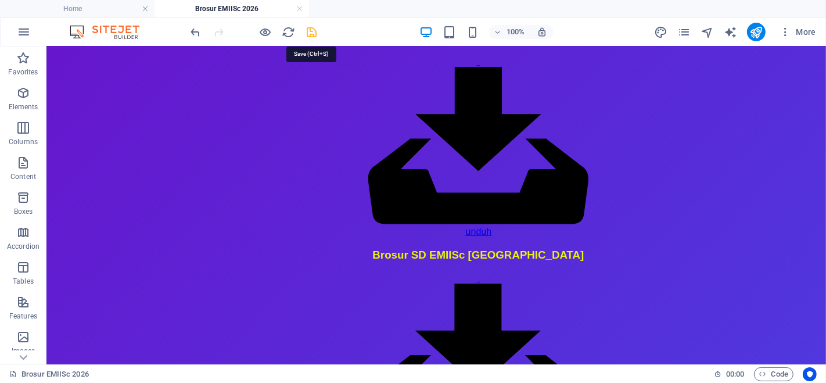
click at [314, 31] on icon "save" at bounding box center [311, 32] width 13 height 13
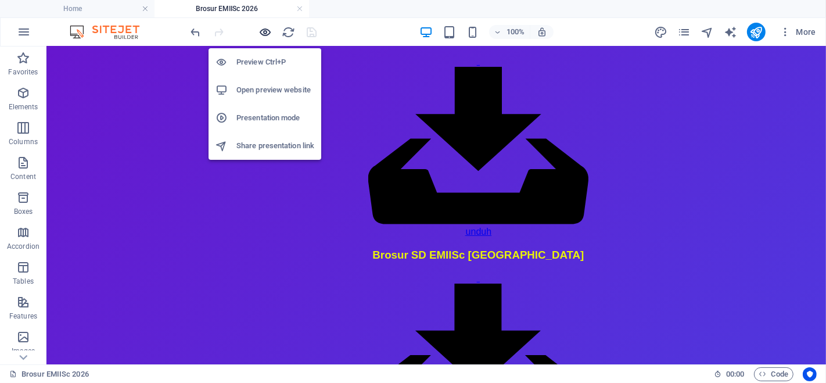
click at [264, 28] on icon "button" at bounding box center [265, 32] width 13 height 13
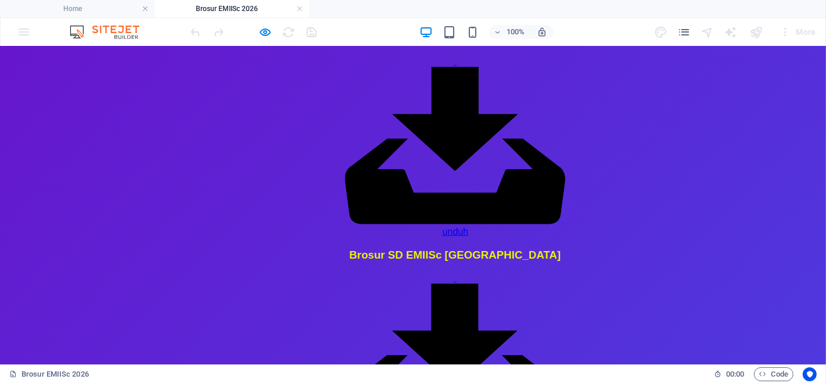
click at [420, 139] on link "unduh" at bounding box center [455, 146] width 220 height 180
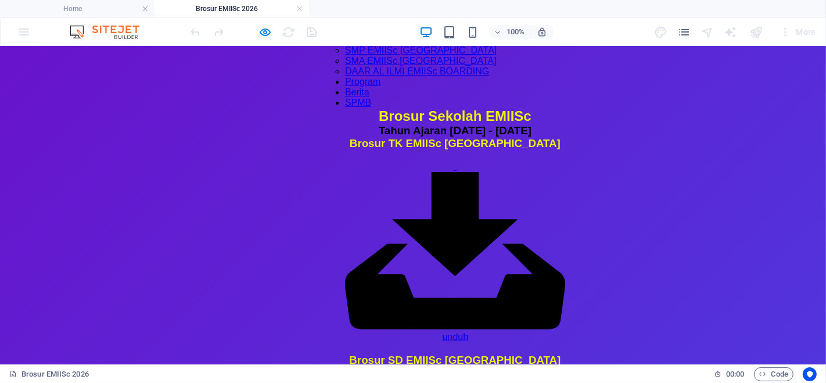
scroll to position [193, 0]
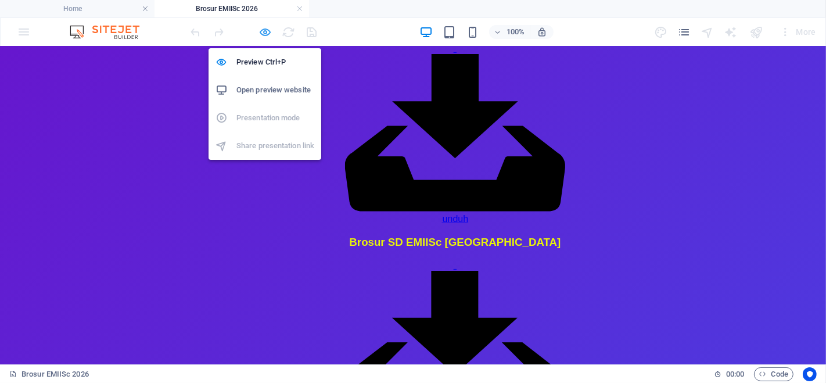
click at [262, 32] on icon "button" at bounding box center [265, 32] width 13 height 13
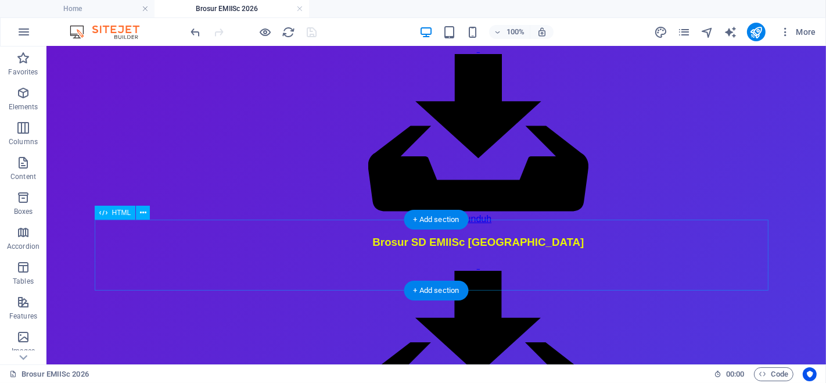
scroll to position [258, 0]
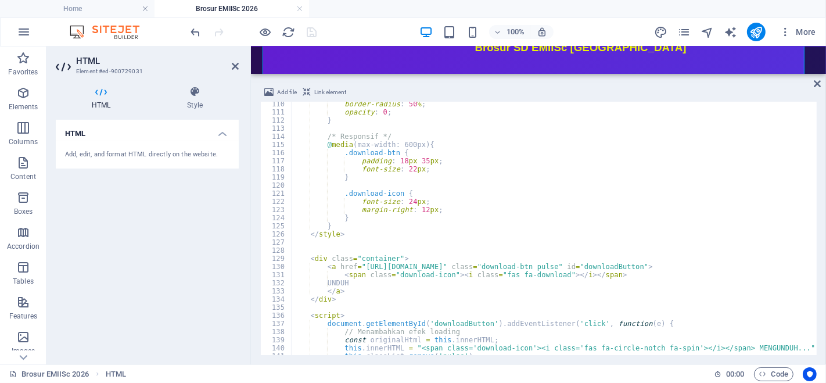
scroll to position [927, 0]
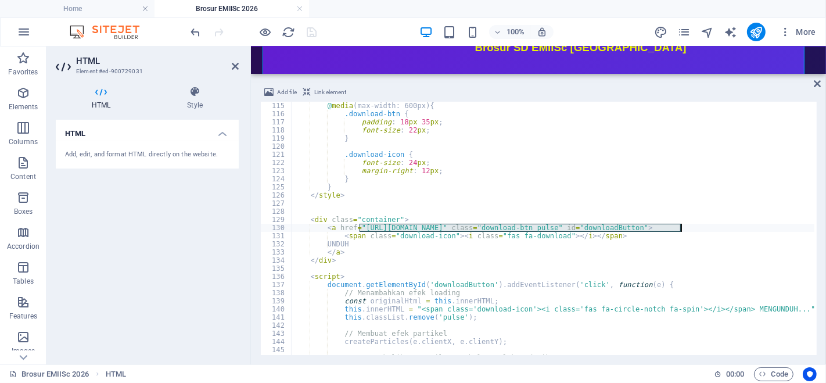
drag, startPoint x: 360, startPoint y: 226, endPoint x: 680, endPoint y: 228, distance: 319.9
click at [680, 228] on div "@ media (max-width: 600px) { .download-btn { padding : 18 px 35 px ; font-size …" at bounding box center [582, 235] width 583 height 267
type textarea "<a href="[URL][DOMAIN_NAME]" class="download-btn pulse" id="downloadButton">"
click at [817, 83] on icon at bounding box center [816, 83] width 7 height 9
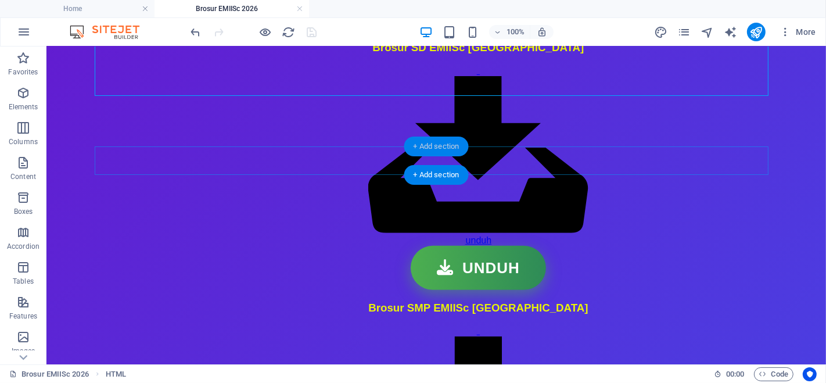
click at [440, 153] on div "+ Add section" at bounding box center [436, 146] width 64 height 20
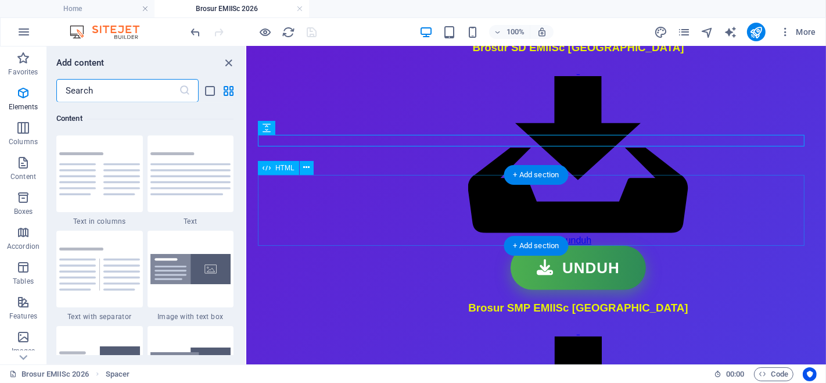
scroll to position [194, 0]
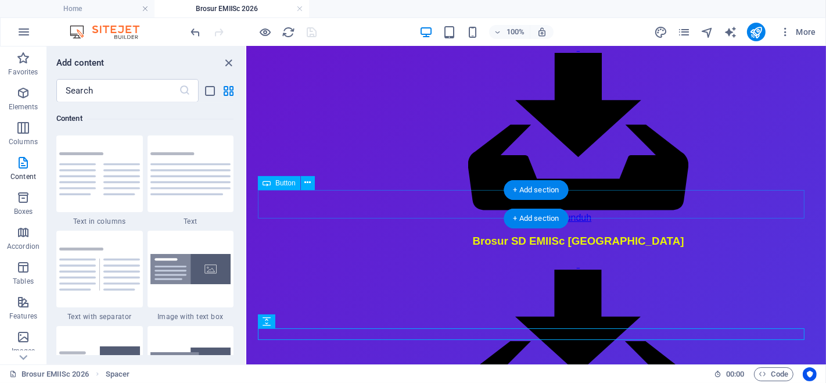
click at [563, 258] on div "unduh" at bounding box center [577, 348] width 220 height 181
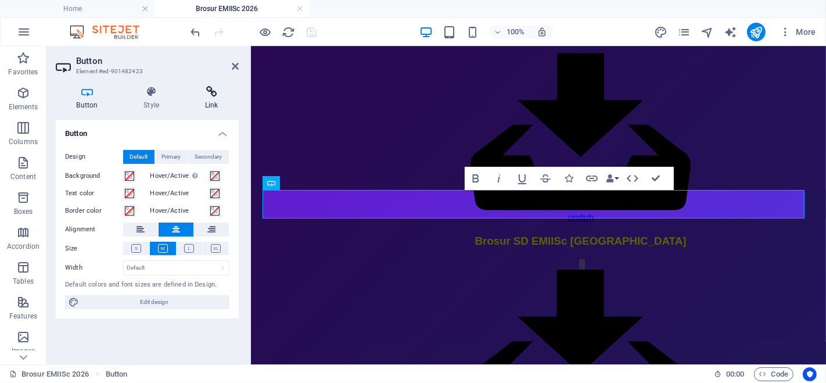
click at [210, 91] on icon at bounding box center [211, 92] width 55 height 12
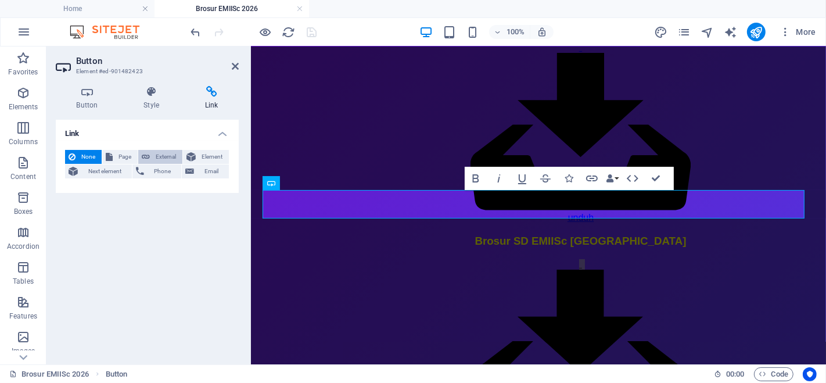
click at [167, 151] on span "External" at bounding box center [166, 157] width 26 height 14
select select "blank"
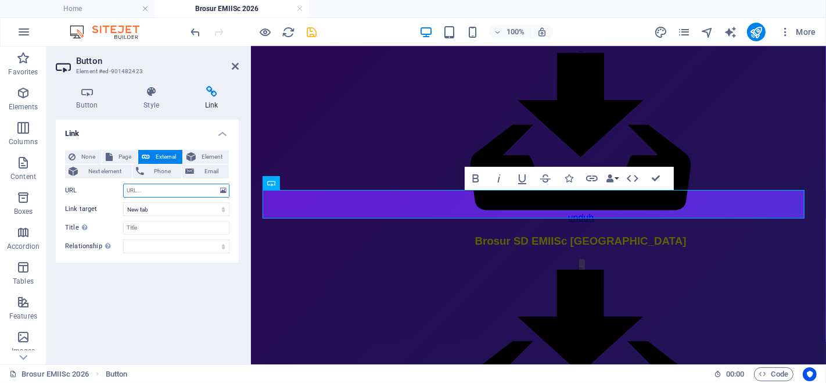
paste input "[URL][DOMAIN_NAME]"
type input "[URL][DOMAIN_NAME]"
click at [309, 30] on icon "save" at bounding box center [311, 32] width 13 height 13
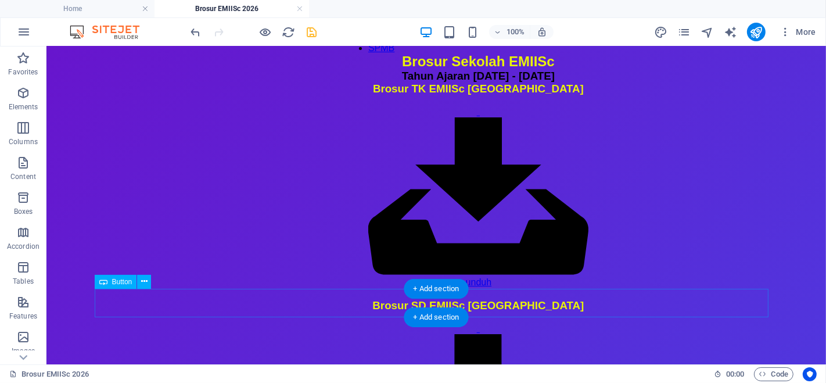
scroll to position [259, 0]
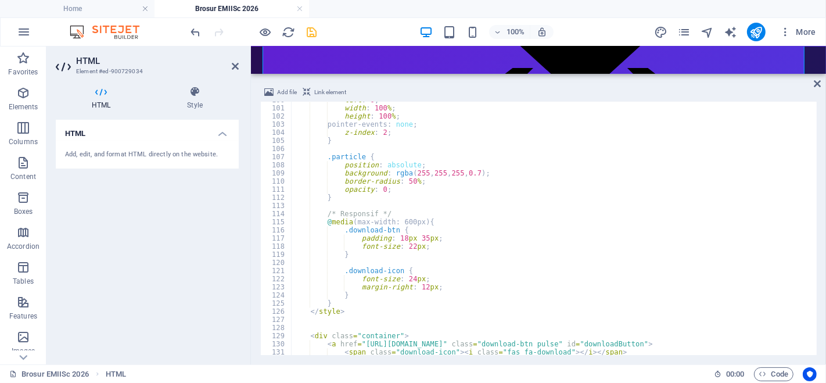
scroll to position [965, 0]
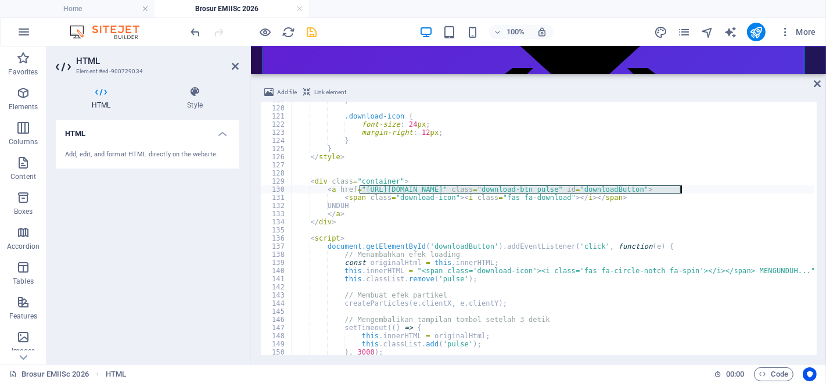
drag, startPoint x: 360, startPoint y: 188, endPoint x: 679, endPoint y: 188, distance: 319.3
click at [679, 188] on div "} .download-icon { font-size : 24 px ; margin-right : 12 px ; } } </ style > < …" at bounding box center [582, 229] width 583 height 267
type textarea "<a href="[URL][DOMAIN_NAME]" class="download-btn pulse" id="downloadButton">"
click at [817, 82] on icon at bounding box center [816, 83] width 7 height 9
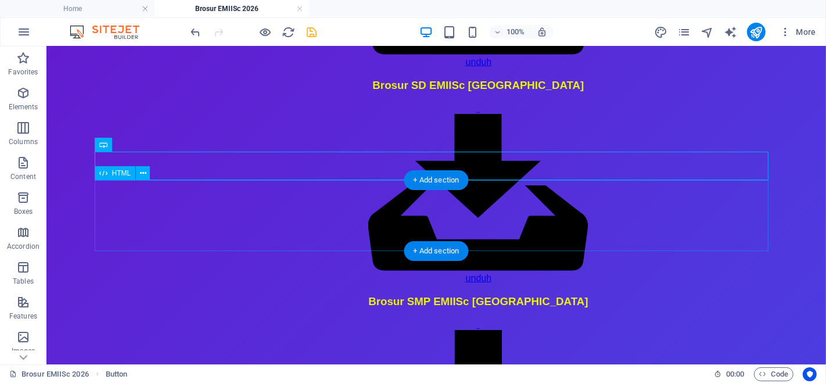
scroll to position [338, 0]
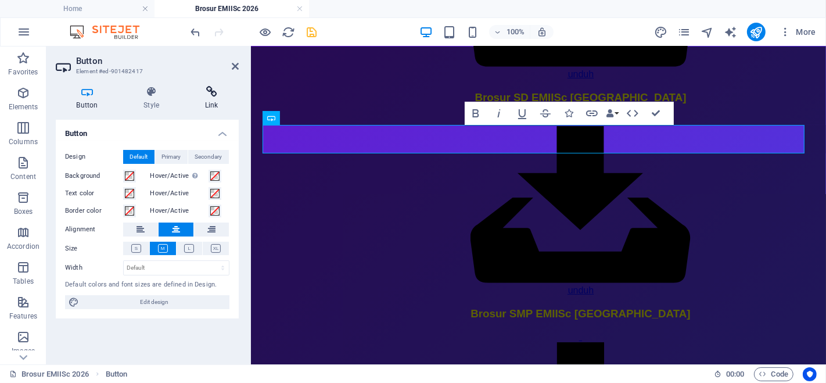
click at [210, 90] on icon at bounding box center [211, 92] width 55 height 12
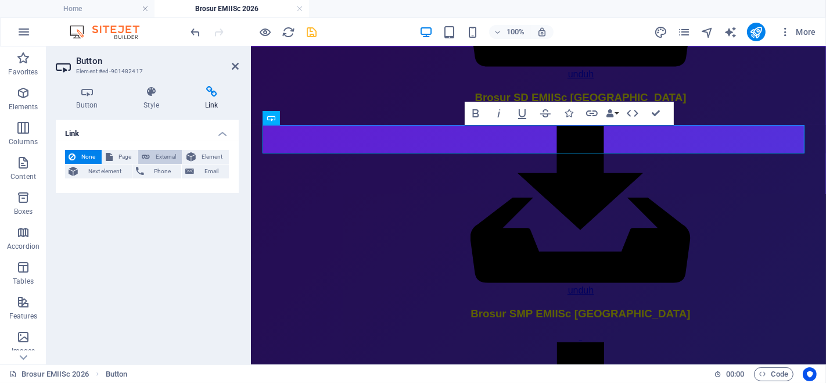
click at [157, 153] on span "External" at bounding box center [166, 157] width 26 height 14
select select "blank"
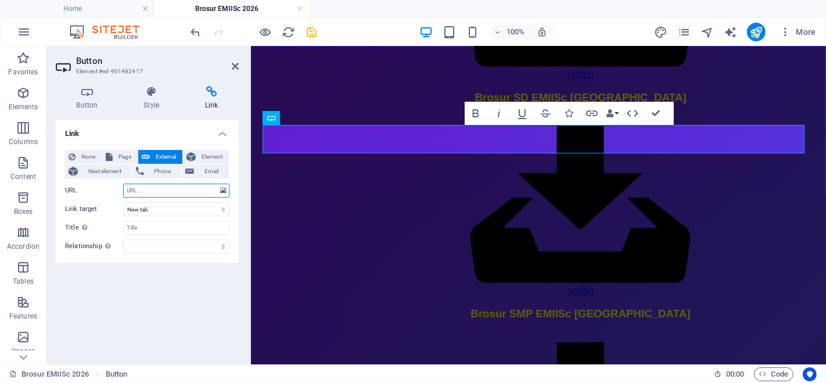
paste input "[URL][DOMAIN_NAME]"
type input "[URL][DOMAIN_NAME]"
click at [185, 313] on div "Link None Page External Element Next element Phone Email Page Home Profile Seko…" at bounding box center [147, 237] width 183 height 235
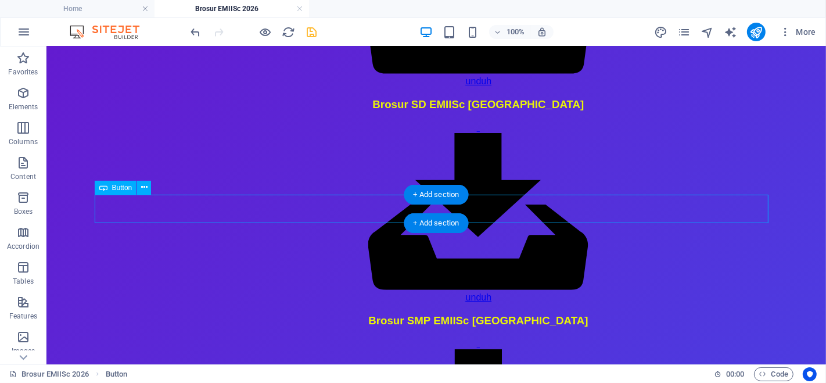
scroll to position [338, 0]
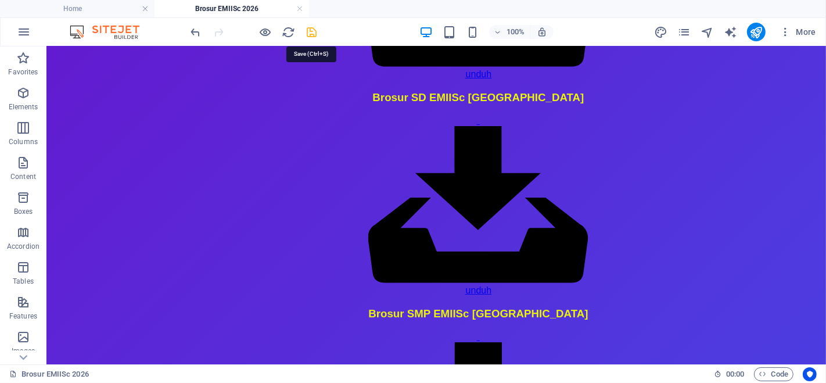
click at [311, 33] on icon "save" at bounding box center [311, 32] width 13 height 13
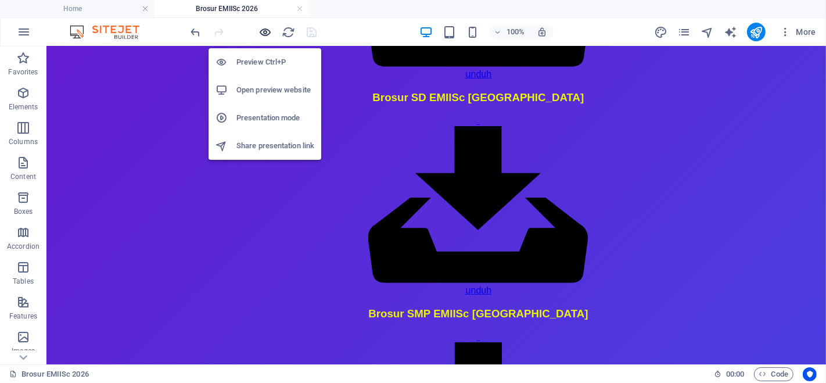
click at [269, 27] on icon "button" at bounding box center [265, 32] width 13 height 13
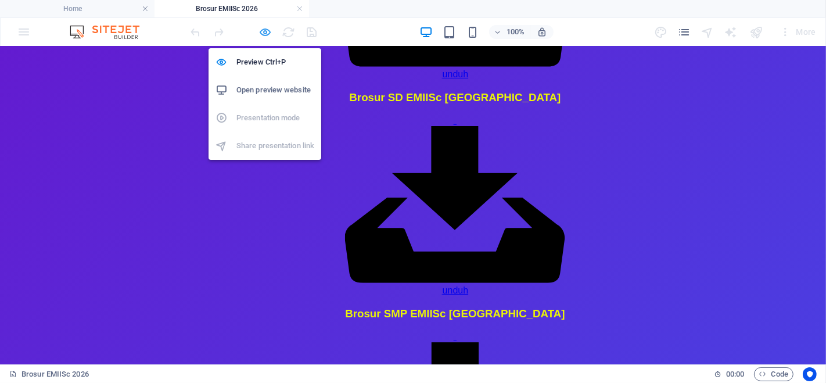
click at [269, 31] on icon "button" at bounding box center [265, 32] width 13 height 13
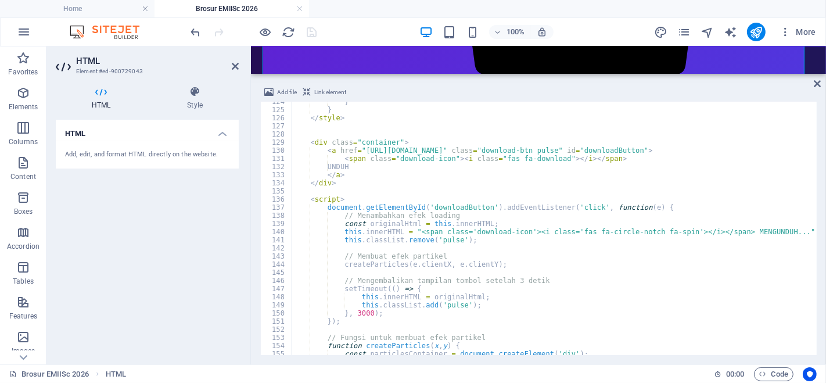
scroll to position [1003, 0]
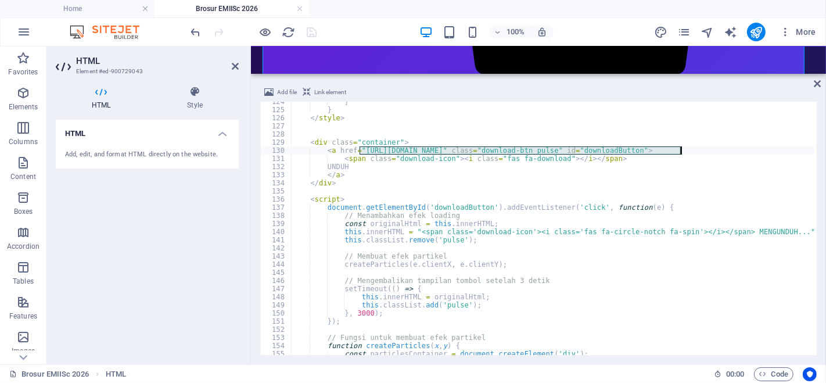
drag, startPoint x: 360, startPoint y: 147, endPoint x: 681, endPoint y: 152, distance: 321.1
click at [681, 152] on div "} } </ style > < div class = "container" > < a href = "[URL][DOMAIN_NAME]" clas…" at bounding box center [582, 231] width 583 height 267
type textarea "<a href="[URL][DOMAIN_NAME]" class="download-btn pulse" id="downloadButton">"
click at [819, 83] on icon at bounding box center [816, 83] width 7 height 9
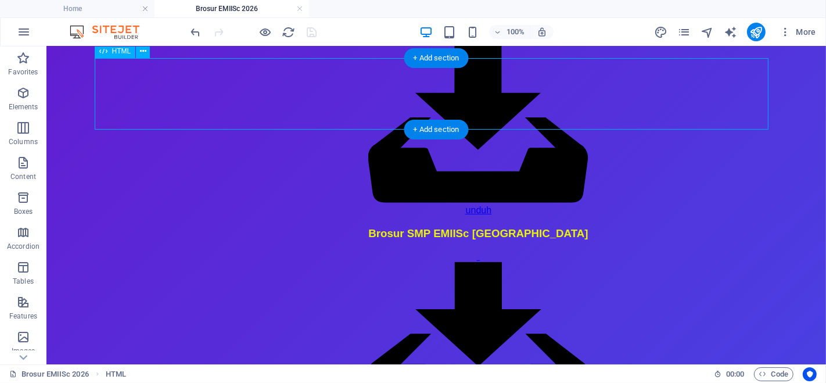
scroll to position [417, 0]
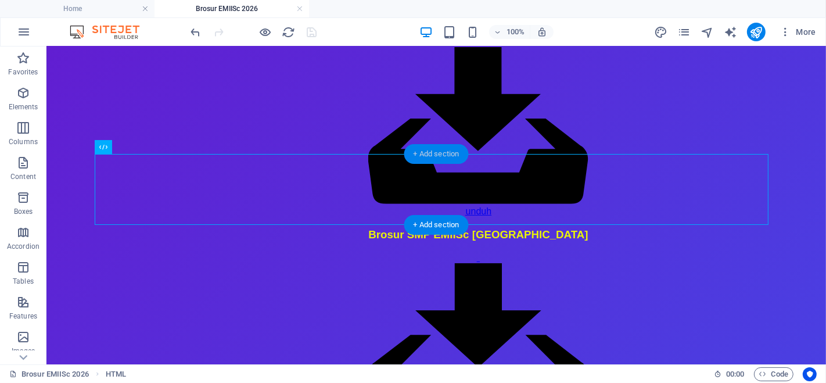
drag, startPoint x: 446, startPoint y: 161, endPoint x: 204, endPoint y: 111, distance: 246.6
click at [446, 161] on div "+ Add section" at bounding box center [436, 154] width 64 height 20
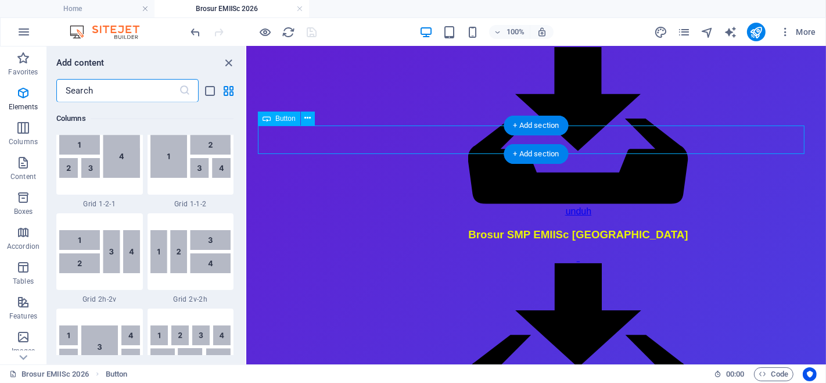
scroll to position [2031, 0]
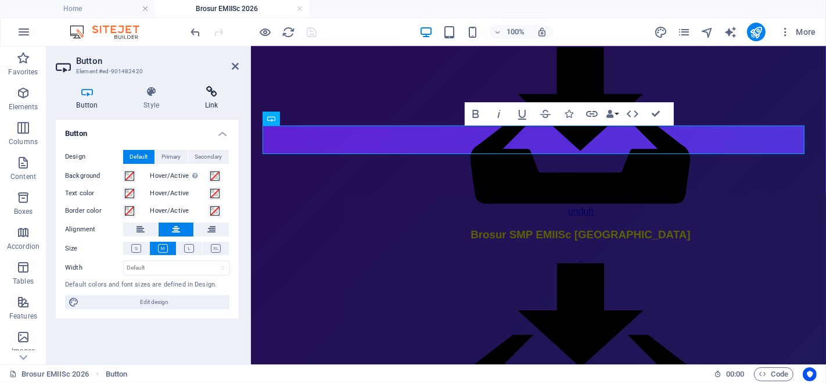
click at [207, 95] on icon at bounding box center [211, 92] width 55 height 12
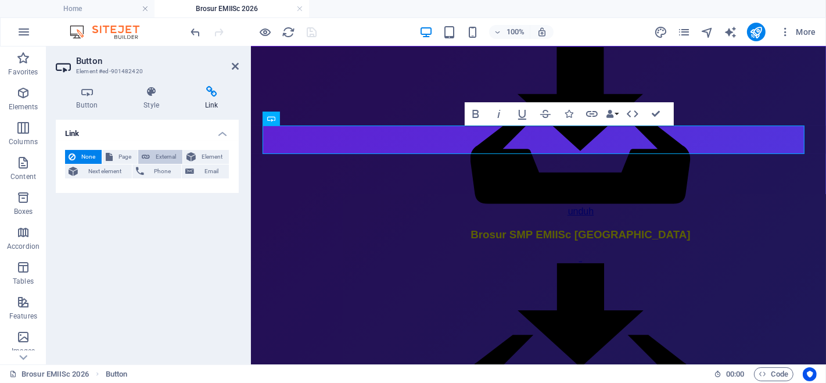
click at [165, 157] on span "External" at bounding box center [166, 157] width 26 height 14
select select "blank"
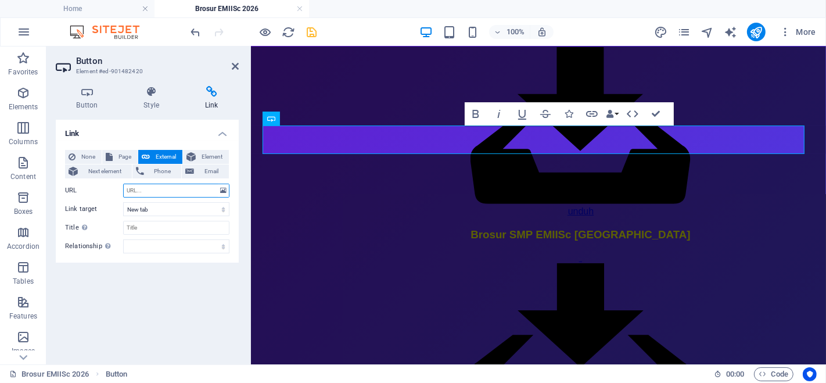
click at [186, 192] on input "URL" at bounding box center [176, 190] width 106 height 14
paste input "[URL][DOMAIN_NAME]"
type input "[URL][DOMAIN_NAME]"
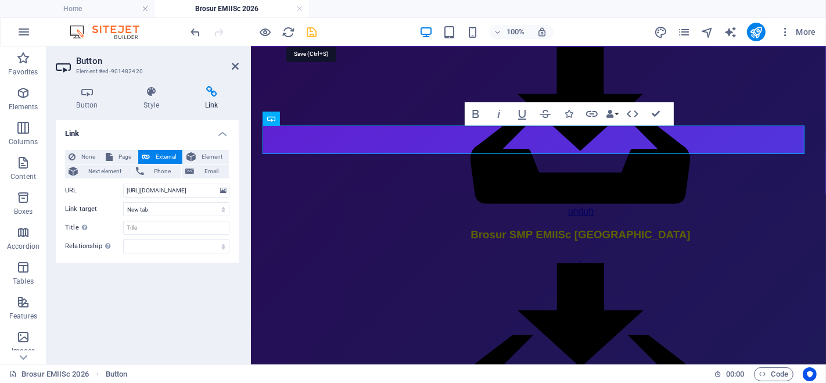
click at [309, 26] on icon "save" at bounding box center [311, 32] width 13 height 13
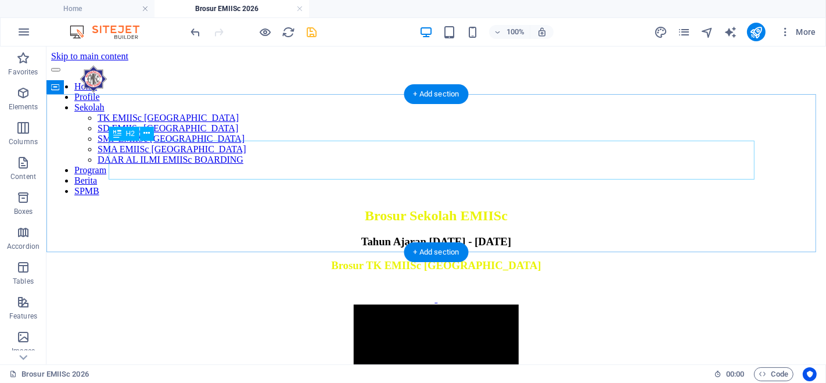
click at [346, 207] on div "Brosur Sekolah EMIISc" at bounding box center [436, 215] width 770 height 16
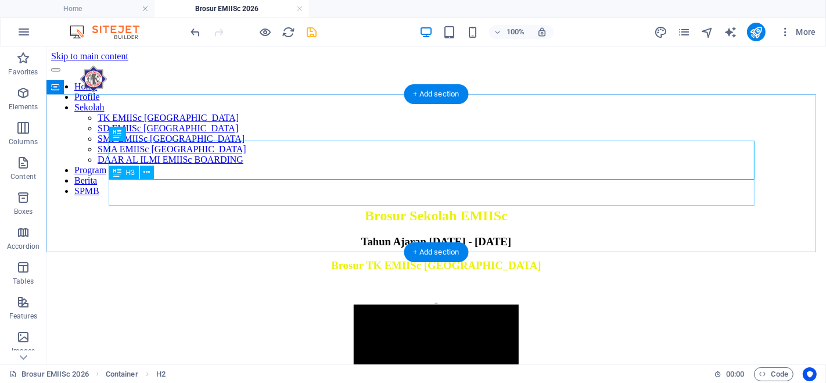
click at [354, 235] on div "Tahun Ajaran [DATE] - [DATE]" at bounding box center [436, 241] width 770 height 13
click at [358, 207] on div "Brosur Sekolah EMIISc" at bounding box center [436, 215] width 770 height 16
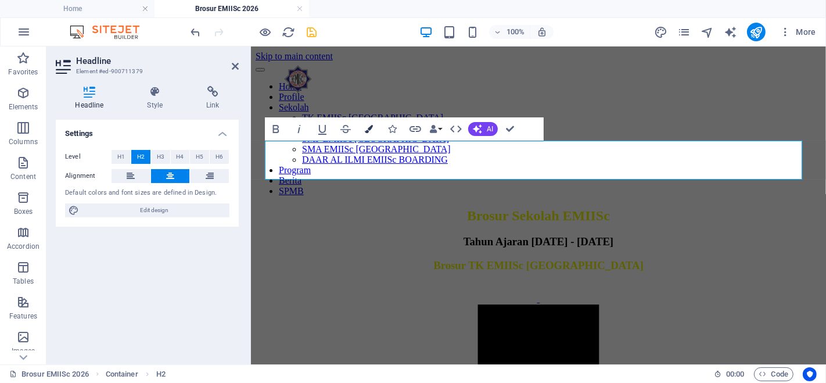
click at [373, 125] on button "Colors" at bounding box center [369, 128] width 22 height 23
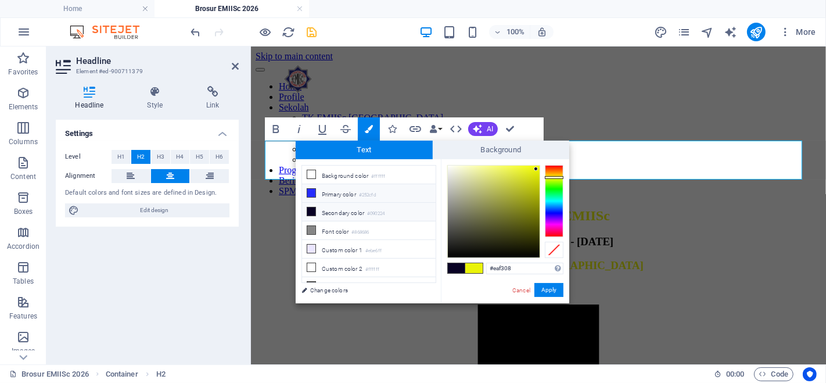
click at [312, 189] on icon at bounding box center [311, 193] width 8 height 8
type input "#252cfd"
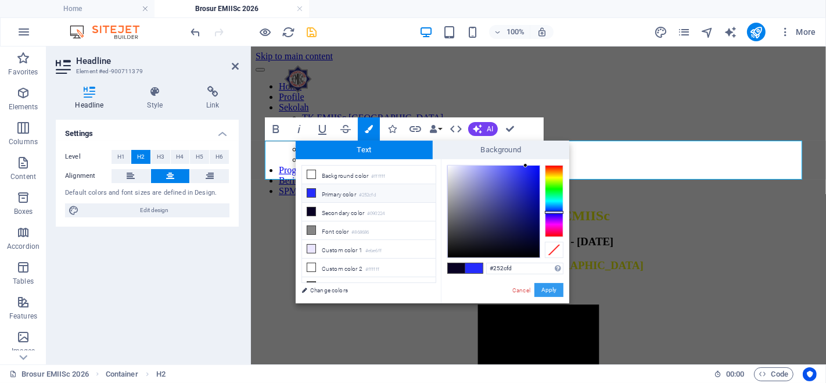
click at [552, 289] on button "Apply" at bounding box center [548, 290] width 29 height 14
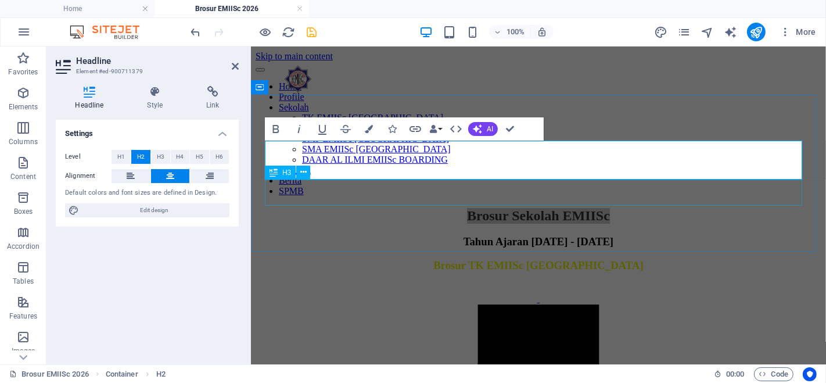
click at [549, 235] on div "Tahun Ajaran [DATE] - [DATE]" at bounding box center [537, 241] width 565 height 13
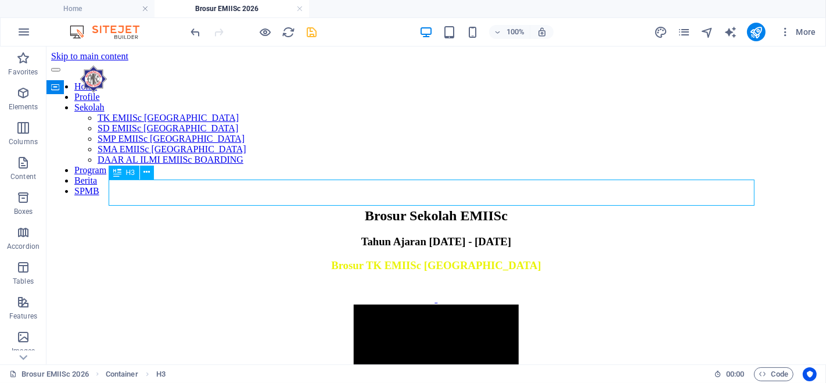
click at [546, 235] on div "Tahun Ajaran [DATE] - [DATE]" at bounding box center [436, 241] width 770 height 13
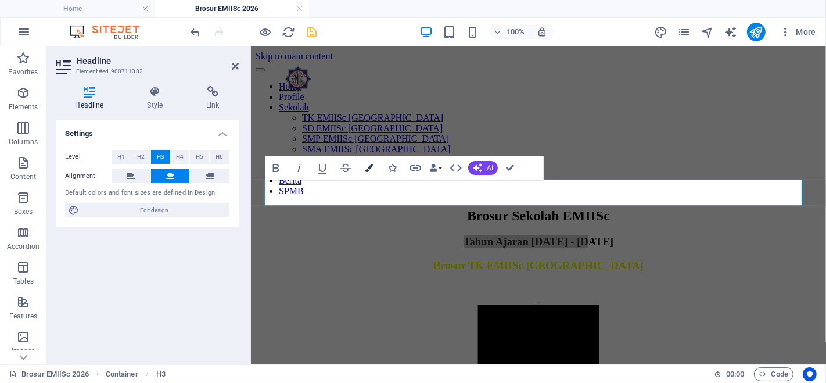
click at [367, 165] on icon "button" at bounding box center [369, 168] width 8 height 8
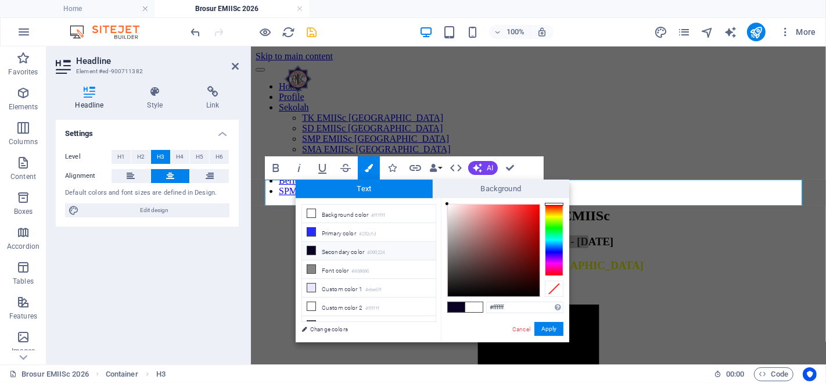
click at [311, 250] on icon at bounding box center [311, 250] width 8 height 8
type input "#090224"
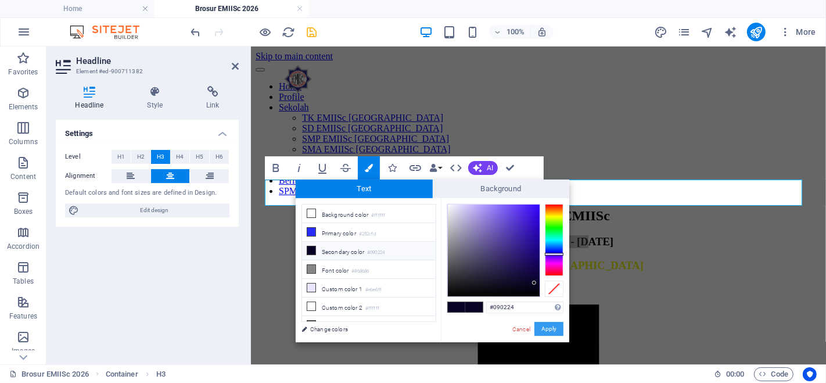
click at [546, 326] on button "Apply" at bounding box center [548, 329] width 29 height 14
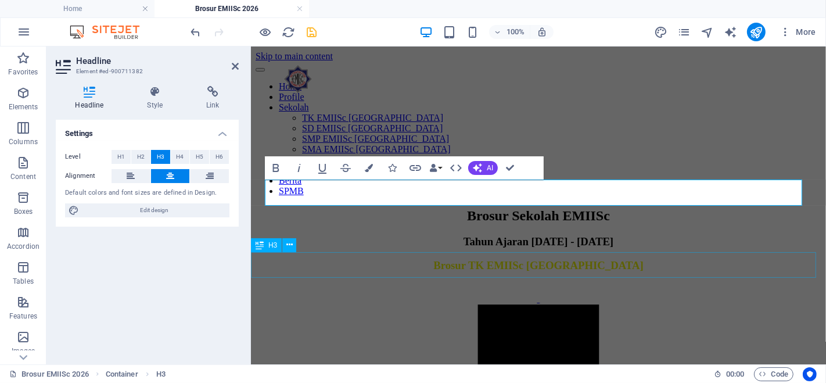
click at [736, 265] on div "Brosur TK EMIISc [GEOGRAPHIC_DATA]" at bounding box center [537, 264] width 565 height 13
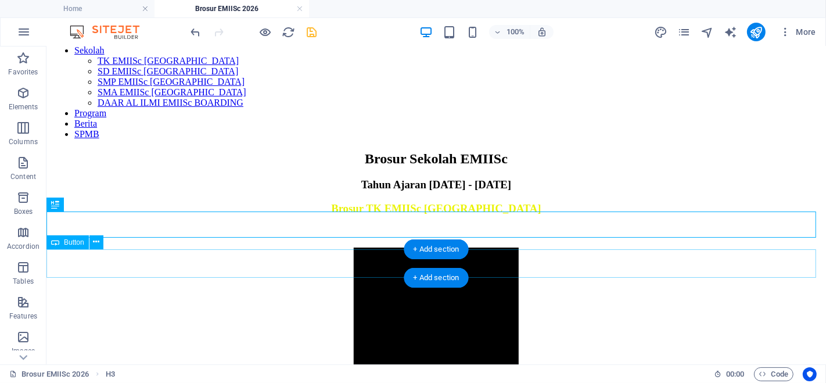
scroll to position [64, 0]
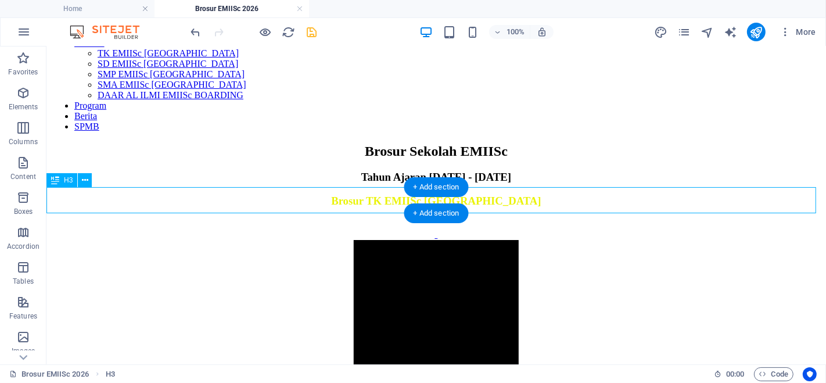
click at [525, 194] on div "Brosur TK EMIISc [GEOGRAPHIC_DATA]" at bounding box center [436, 200] width 770 height 13
click at [528, 194] on div "Brosur TK EMIISc [GEOGRAPHIC_DATA]" at bounding box center [436, 200] width 770 height 13
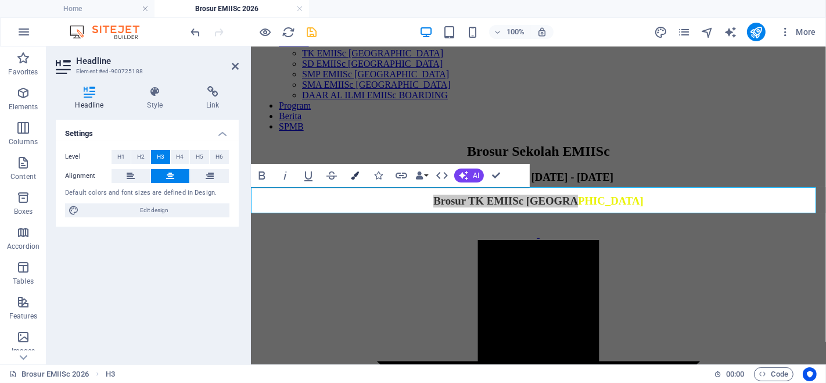
click at [357, 174] on icon "button" at bounding box center [355, 175] width 8 height 8
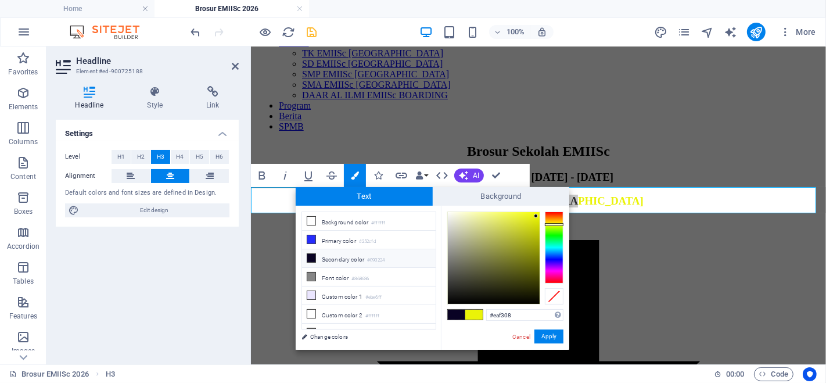
click at [347, 258] on li "Secondary color #090224" at bounding box center [369, 258] width 134 height 19
type input "#090224"
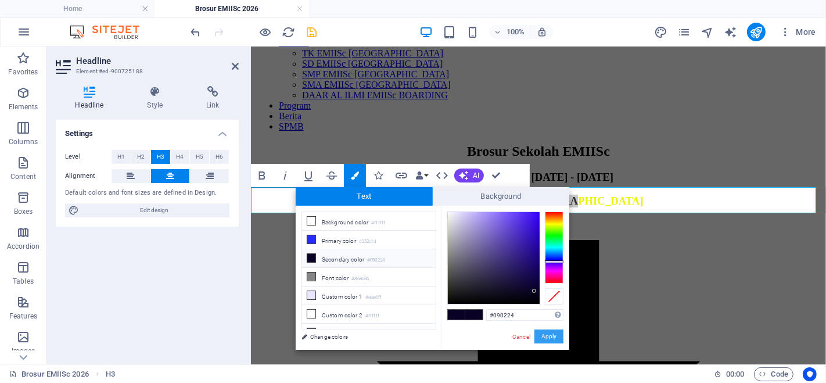
drag, startPoint x: 546, startPoint y: 336, endPoint x: 298, endPoint y: 290, distance: 252.0
click at [546, 336] on button "Apply" at bounding box center [548, 336] width 29 height 14
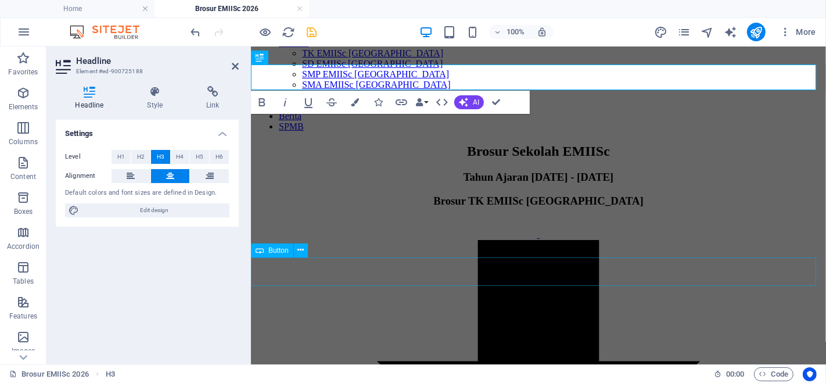
scroll to position [193, 0]
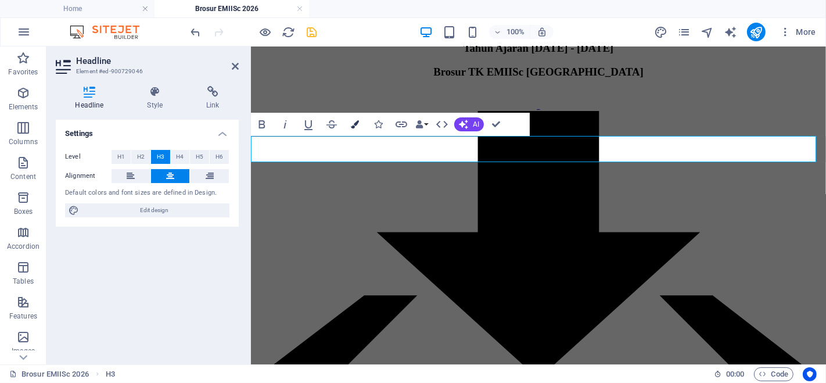
click at [351, 121] on icon "button" at bounding box center [355, 124] width 8 height 8
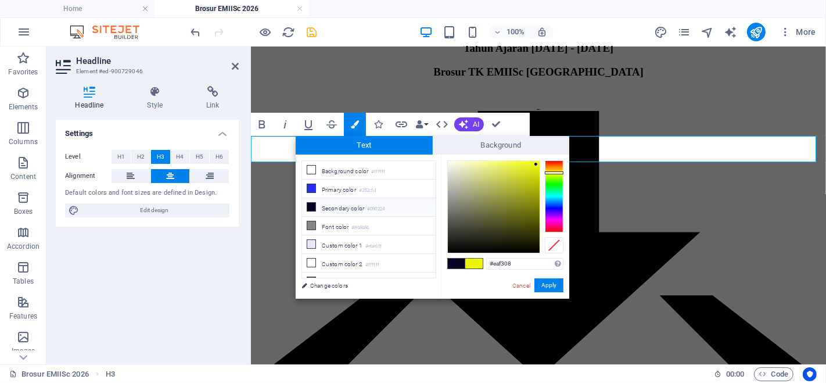
click at [337, 211] on li "Secondary color #090224" at bounding box center [369, 207] width 134 height 19
type input "#090224"
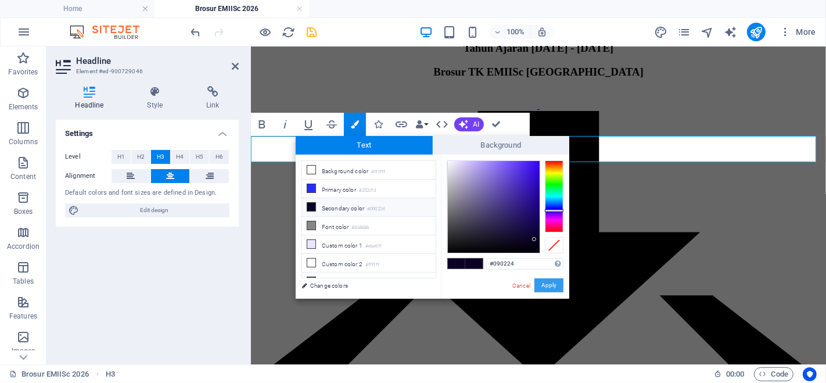
drag, startPoint x: 546, startPoint y: 283, endPoint x: 300, endPoint y: 237, distance: 249.8
click at [546, 283] on button "Apply" at bounding box center [548, 285] width 29 height 14
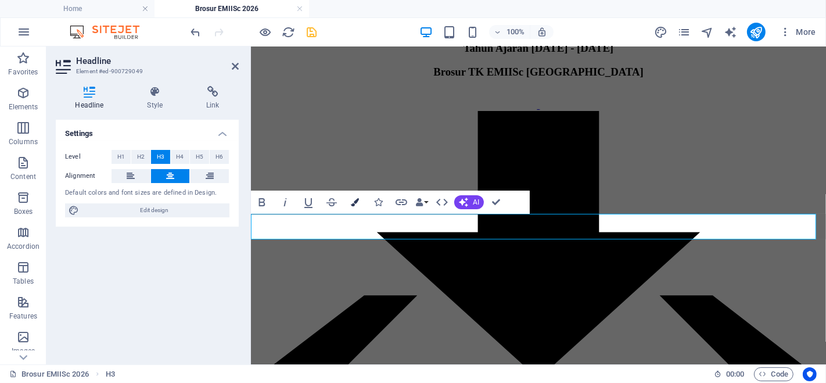
click at [356, 203] on icon "button" at bounding box center [355, 202] width 8 height 8
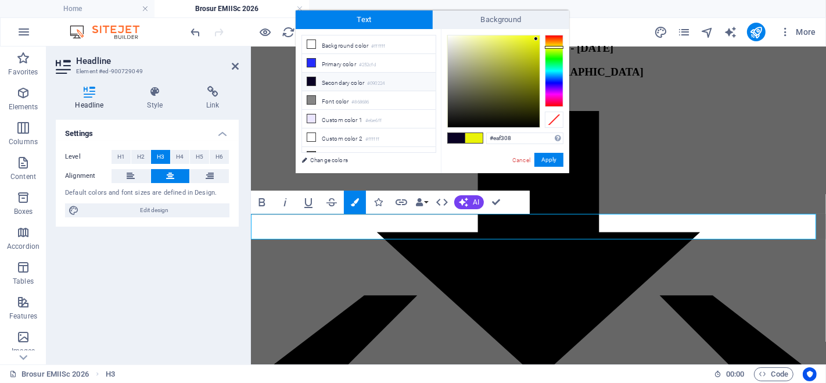
click at [330, 78] on li "Secondary color #090224" at bounding box center [369, 82] width 134 height 19
type input "#090224"
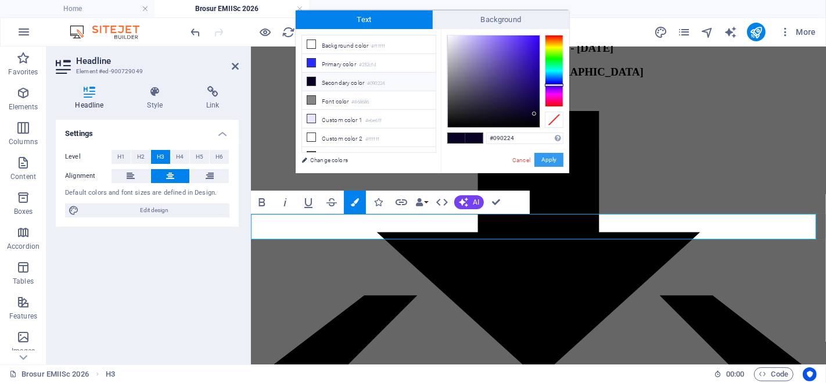
click at [539, 155] on button "Apply" at bounding box center [548, 160] width 29 height 14
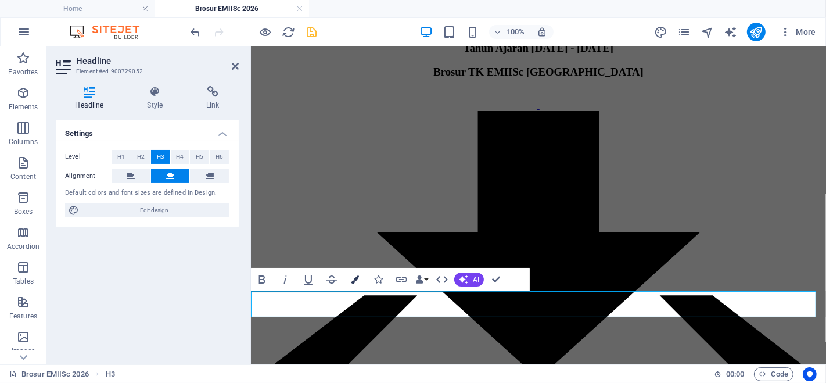
click at [353, 278] on icon "button" at bounding box center [355, 279] width 8 height 8
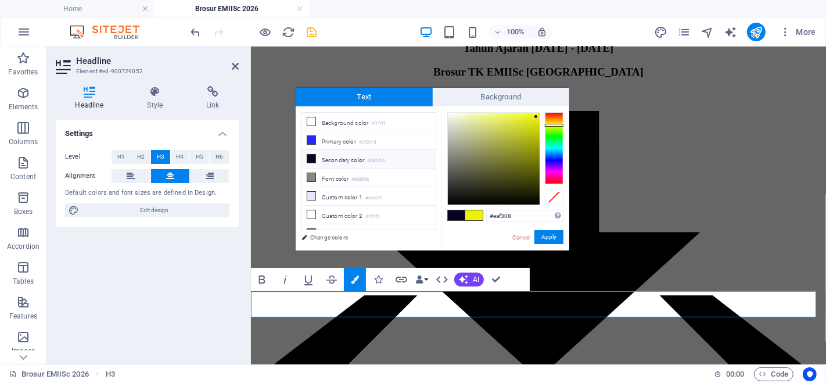
click at [318, 158] on li "Secondary color #090224" at bounding box center [369, 159] width 134 height 19
type input "#090224"
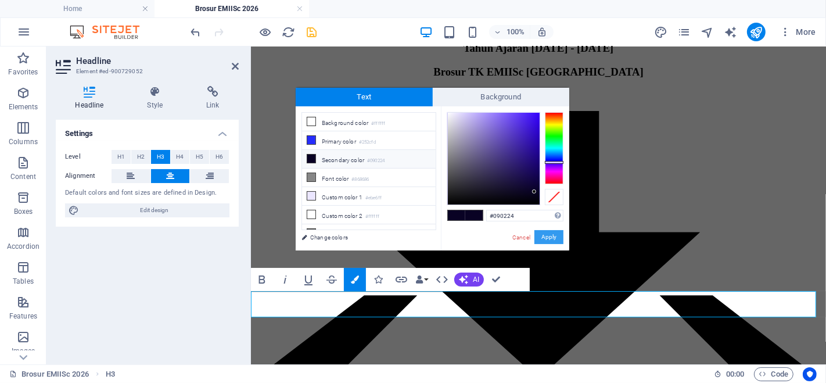
drag, startPoint x: 302, startPoint y: 190, endPoint x: 553, endPoint y: 237, distance: 255.1
click at [553, 237] on button "Apply" at bounding box center [548, 237] width 29 height 14
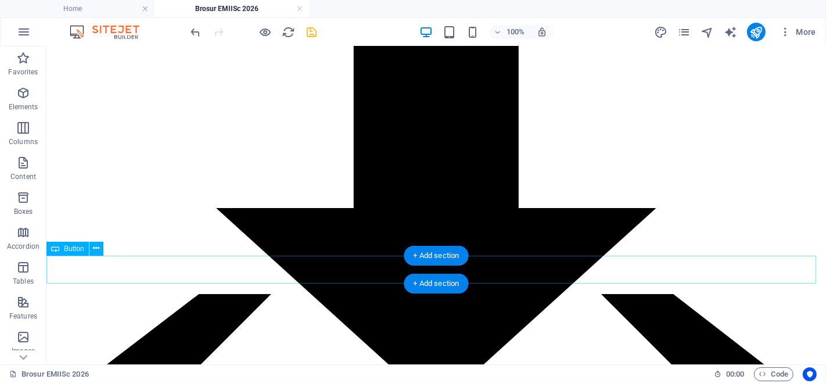
scroll to position [258, 0]
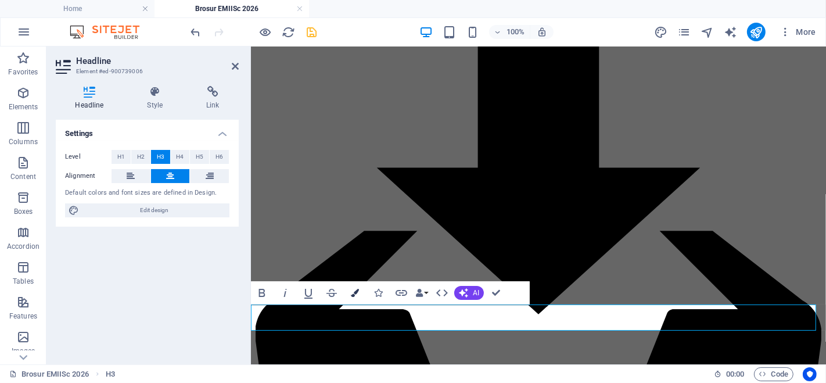
click at [359, 291] on button "Colors" at bounding box center [355, 292] width 22 height 23
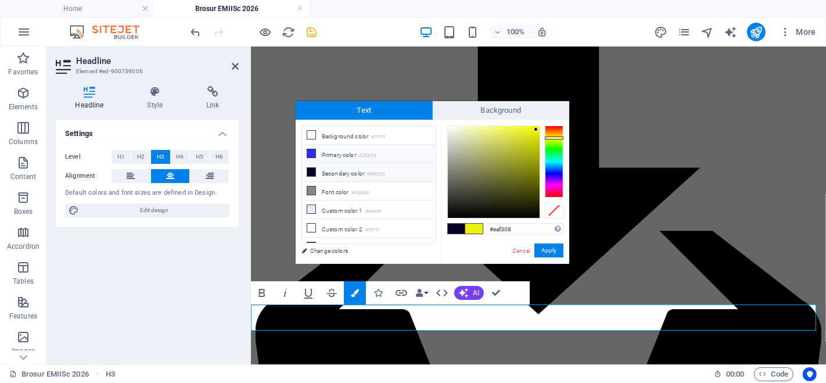
click at [324, 153] on li "Primary color #252cfd" at bounding box center [369, 154] width 134 height 19
type input "#252cfd"
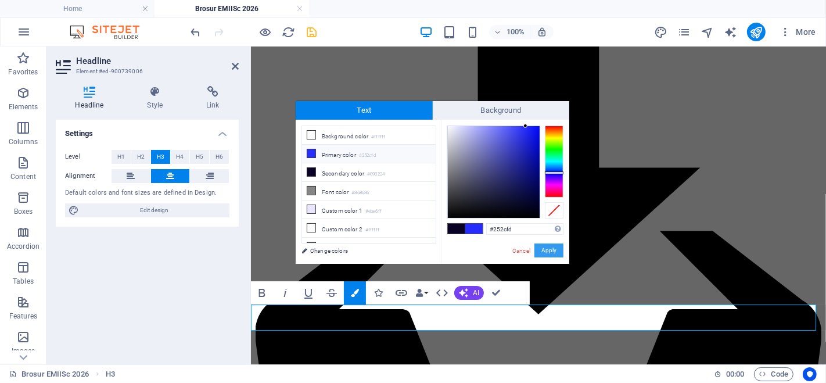
click at [557, 250] on button "Apply" at bounding box center [548, 250] width 29 height 14
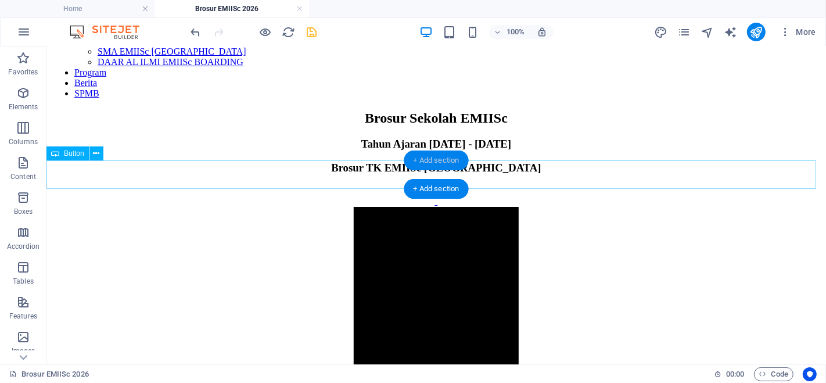
scroll to position [129, 0]
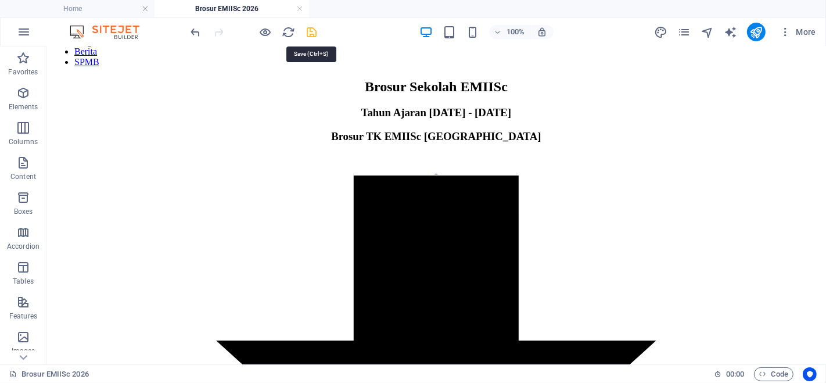
click at [314, 27] on icon "save" at bounding box center [311, 32] width 13 height 13
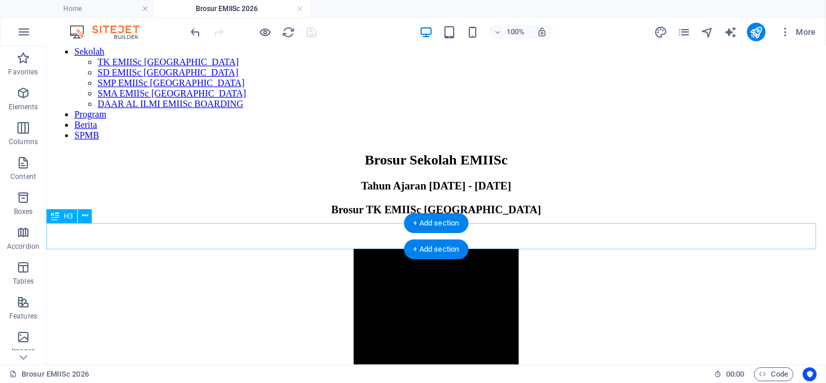
scroll to position [64, 0]
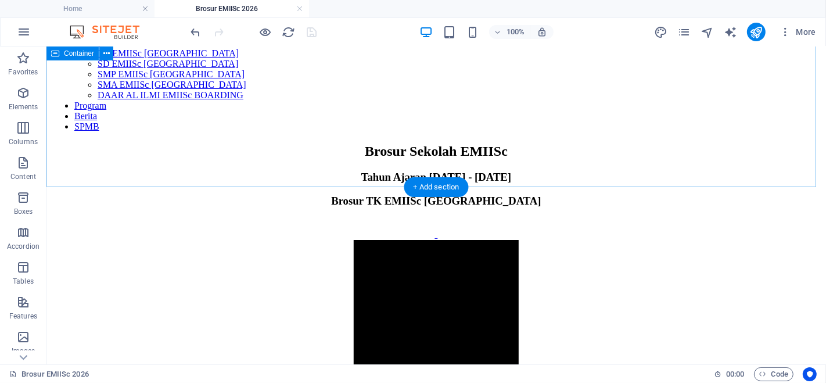
click at [64, 143] on div "Brosur Sekolah EMIISc Tahun Ajaran [DATE] - [DATE]" at bounding box center [436, 163] width 770 height 40
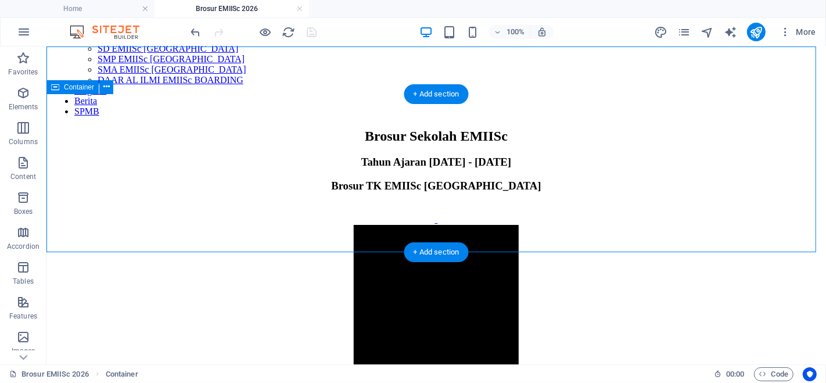
scroll to position [0, 0]
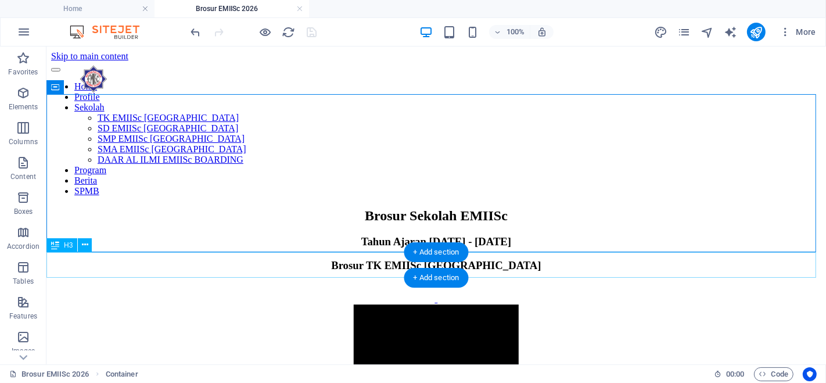
click at [69, 258] on div "Brosur TK EMIISc [GEOGRAPHIC_DATA]" at bounding box center [436, 264] width 770 height 13
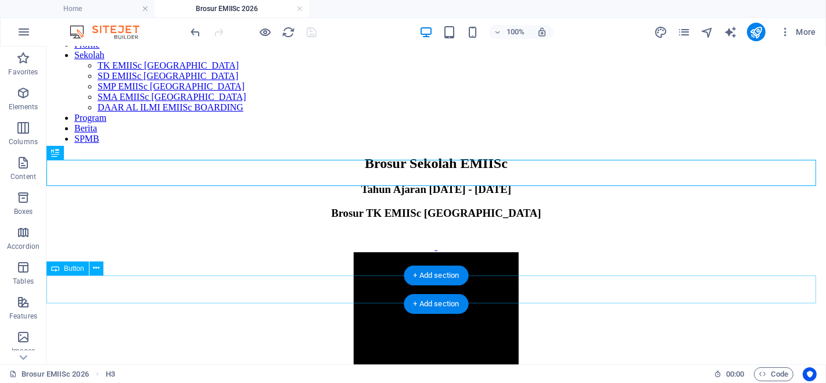
scroll to position [129, 0]
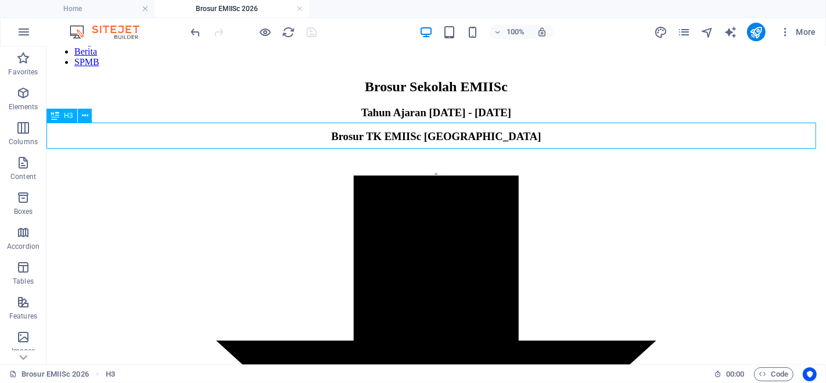
click at [56, 116] on icon at bounding box center [55, 116] width 8 height 14
click at [58, 116] on icon at bounding box center [55, 116] width 8 height 14
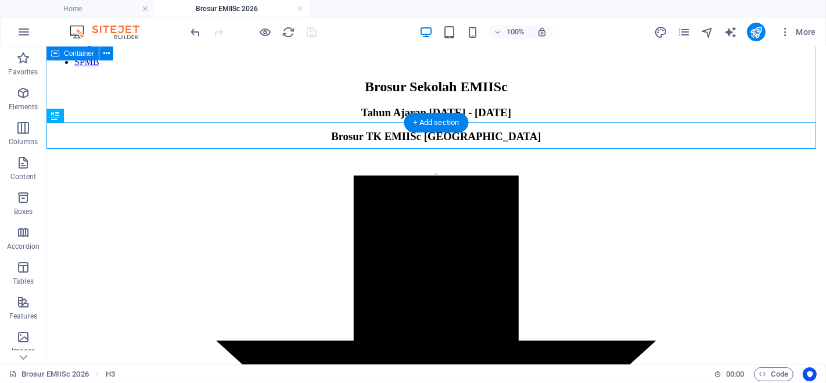
click at [135, 105] on div "Brosur Sekolah EMIISc Tahun Ajaran [DATE] - [DATE]" at bounding box center [436, 98] width 770 height 40
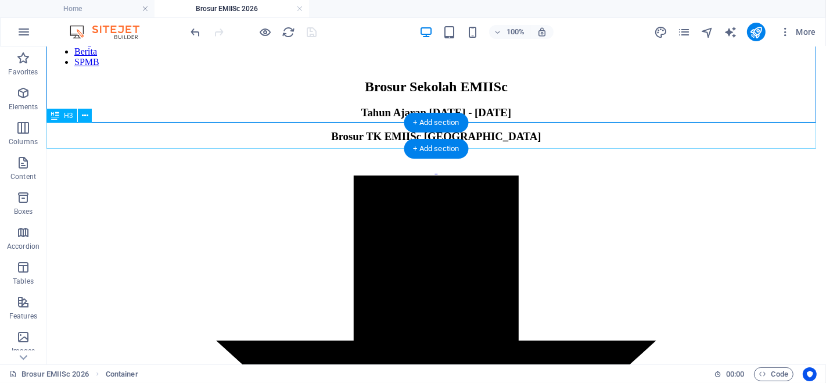
click at [57, 135] on div "Brosur TK EMIISc [GEOGRAPHIC_DATA]" at bounding box center [436, 135] width 770 height 13
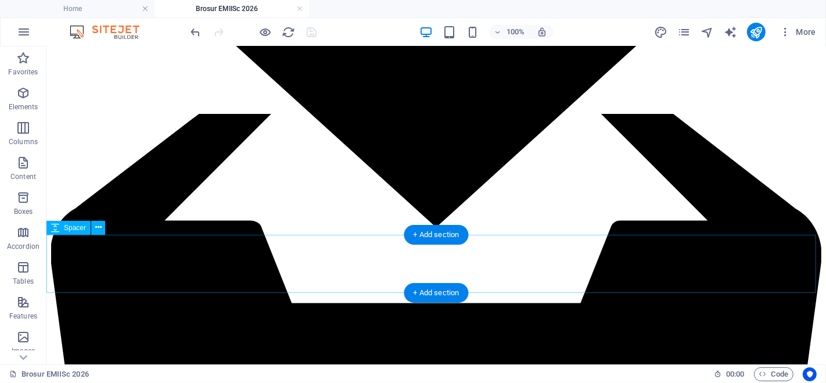
scroll to position [451, 0]
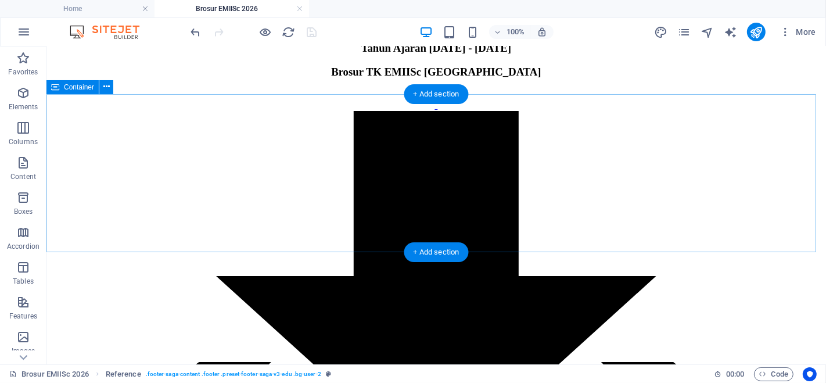
scroll to position [0, 0]
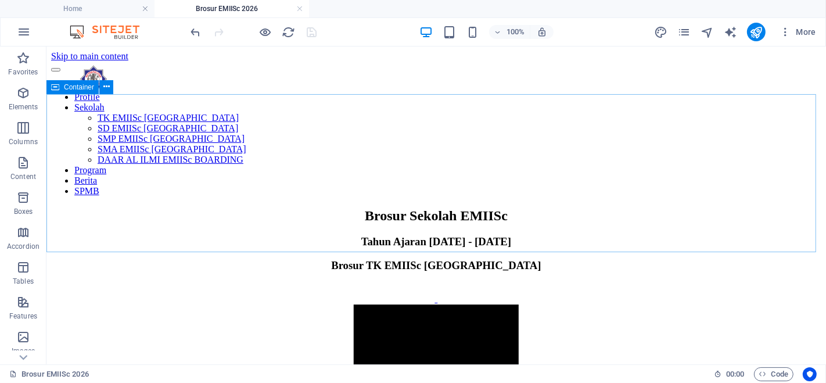
click at [56, 87] on icon at bounding box center [55, 87] width 8 height 14
click at [105, 87] on icon at bounding box center [106, 87] width 6 height 12
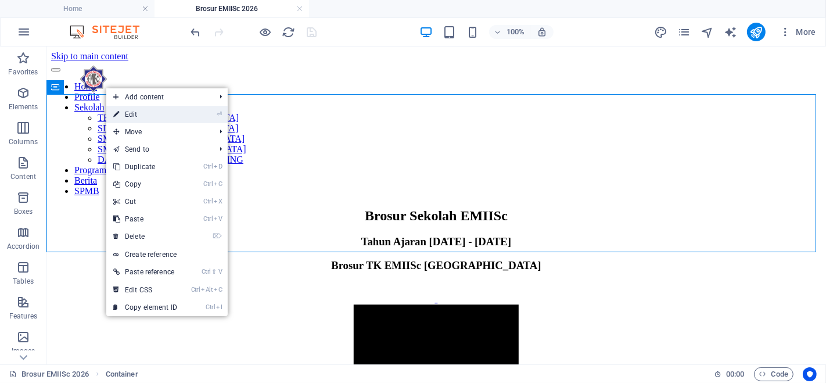
drag, startPoint x: 127, startPoint y: 116, endPoint x: 164, endPoint y: 171, distance: 66.2
click at [127, 116] on link "⏎ Edit" at bounding box center [145, 114] width 78 height 17
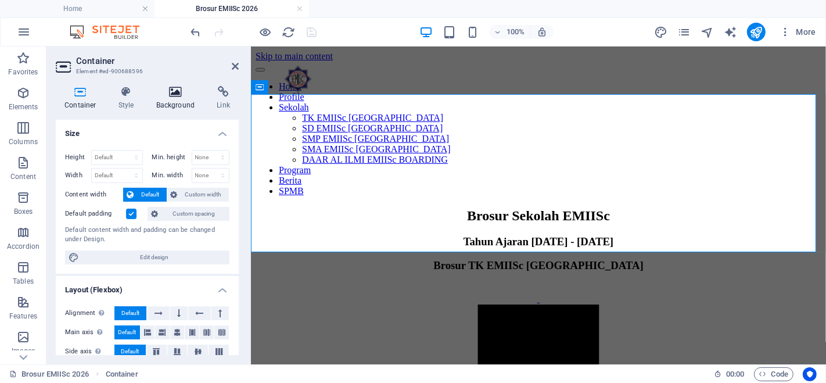
click at [174, 97] on icon at bounding box center [175, 92] width 56 height 12
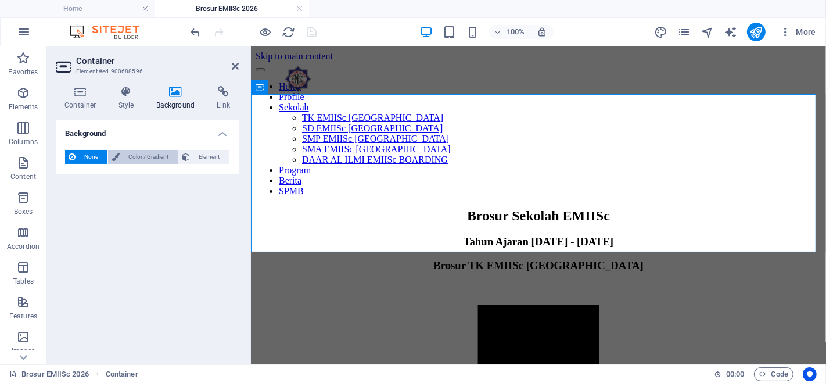
click at [152, 157] on span "Color / Gradient" at bounding box center [148, 157] width 51 height 14
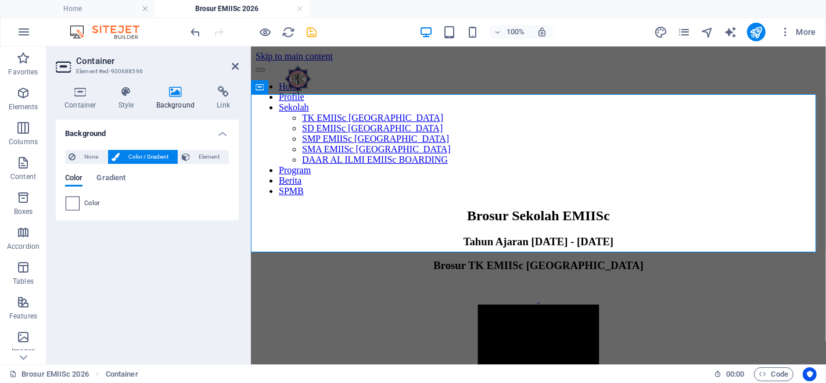
click at [73, 203] on span at bounding box center [72, 203] width 13 height 13
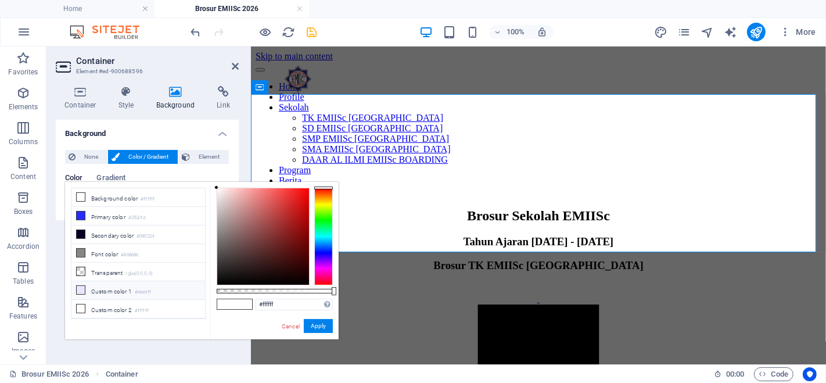
click at [93, 283] on li "Custom color 1 #ebe6ff" at bounding box center [138, 290] width 134 height 19
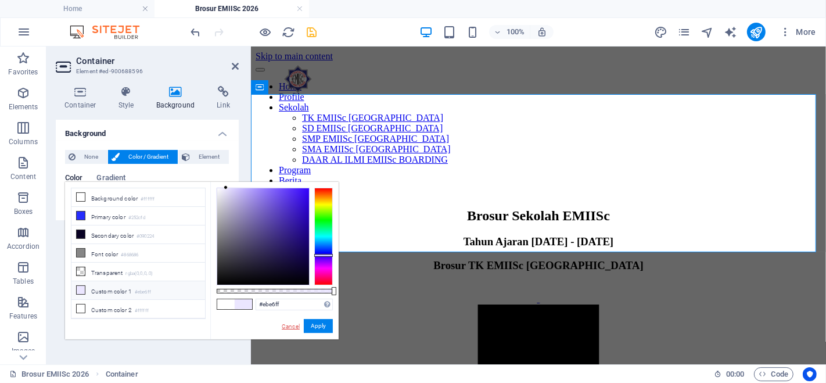
click at [301, 321] on div "Cancel Apply" at bounding box center [306, 326] width 52 height 15
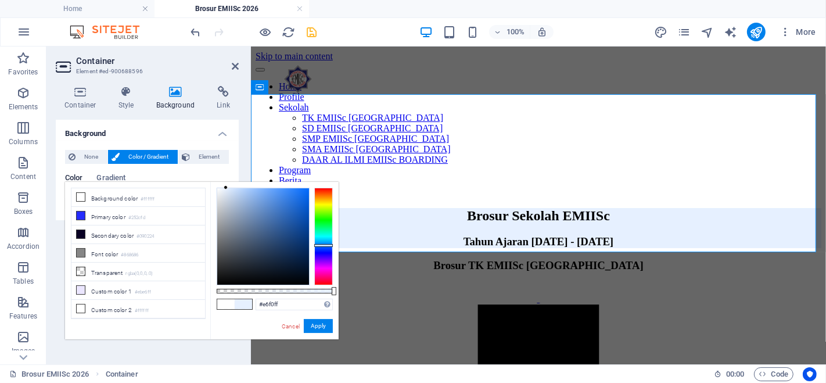
type input "#e6f4ff"
drag, startPoint x: 331, startPoint y: 254, endPoint x: 327, endPoint y: 243, distance: 12.5
click at [327, 243] on div at bounding box center [323, 243] width 19 height 3
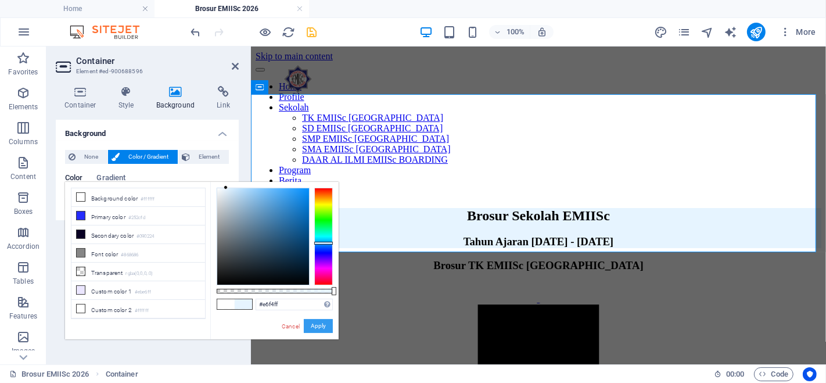
click at [319, 324] on button "Apply" at bounding box center [318, 326] width 29 height 14
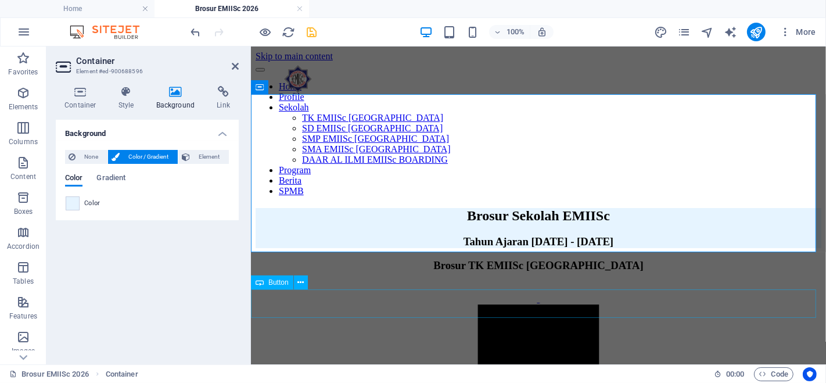
drag, startPoint x: 336, startPoint y: 300, endPoint x: 541, endPoint y: 299, distance: 204.4
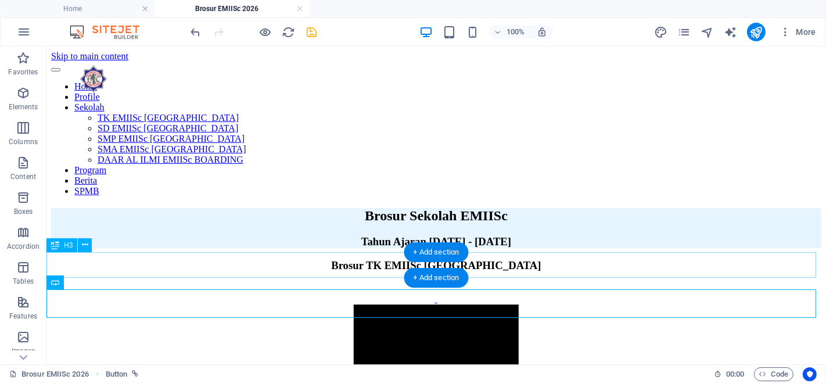
click at [225, 271] on div "Brosur TK EMIISc [GEOGRAPHIC_DATA]" at bounding box center [436, 264] width 770 height 13
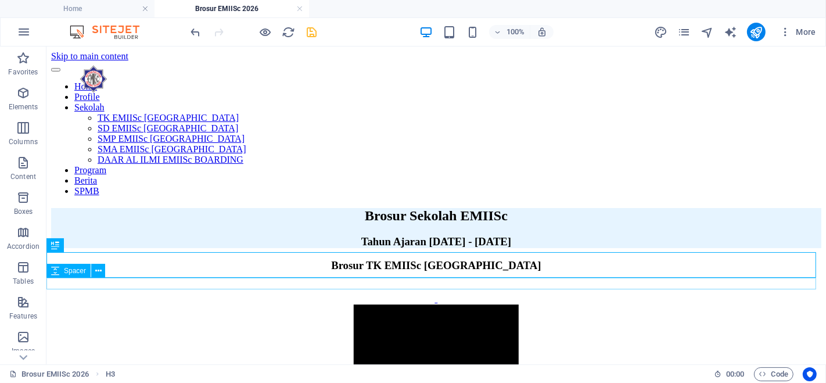
click at [243, 285] on div at bounding box center [436, 288] width 770 height 12
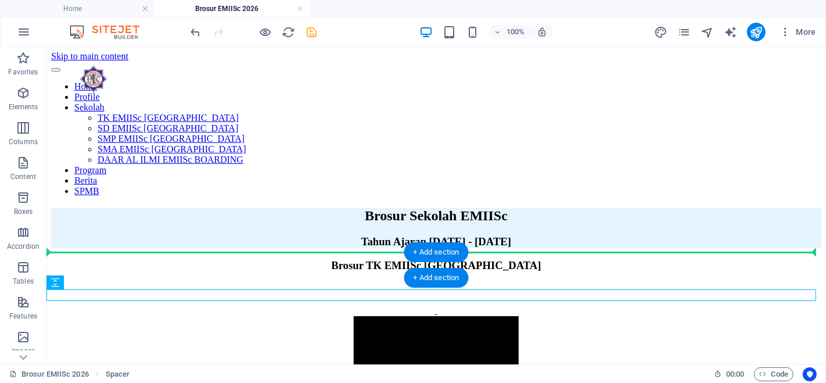
drag, startPoint x: 240, startPoint y: 292, endPoint x: 243, endPoint y: 255, distance: 36.7
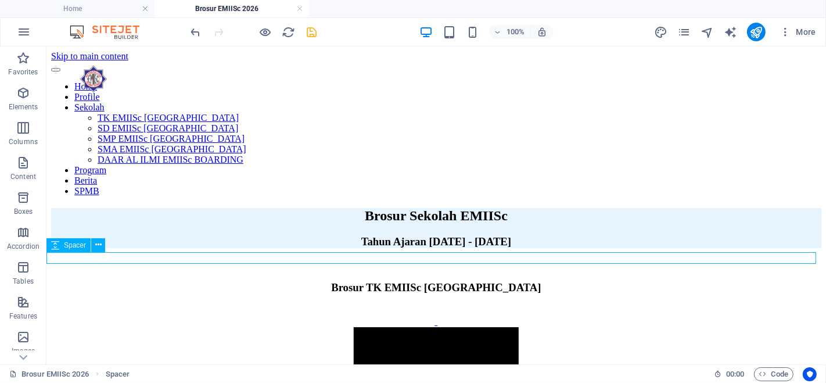
click at [225, 258] on div at bounding box center [436, 264] width 770 height 12
select select "px"
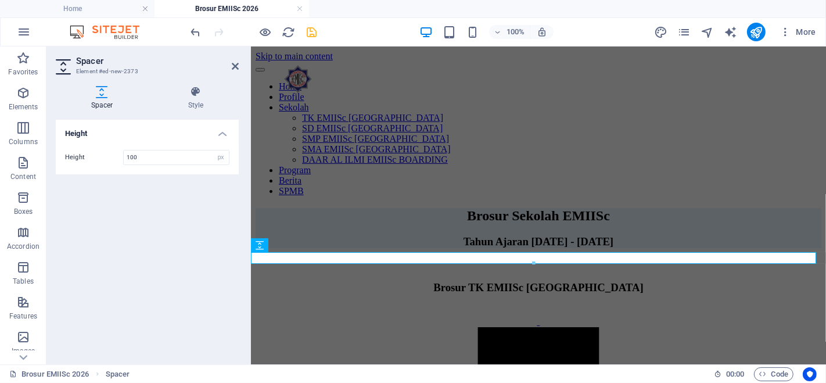
type input "100"
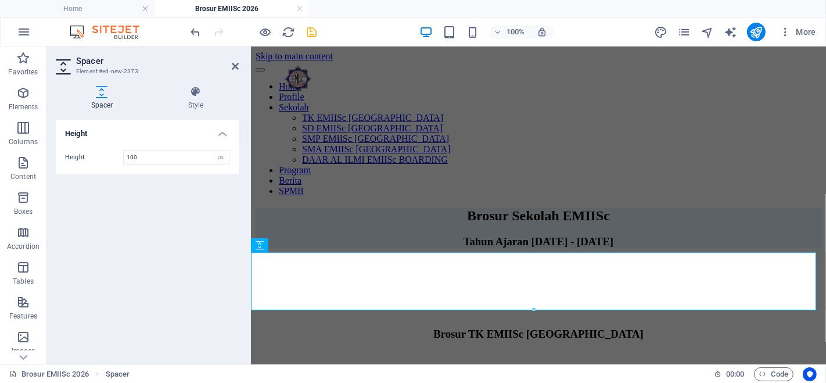
click at [152, 224] on div "Height Height 100 px rem vh vw" at bounding box center [147, 237] width 183 height 235
click at [236, 64] on icon at bounding box center [235, 66] width 7 height 9
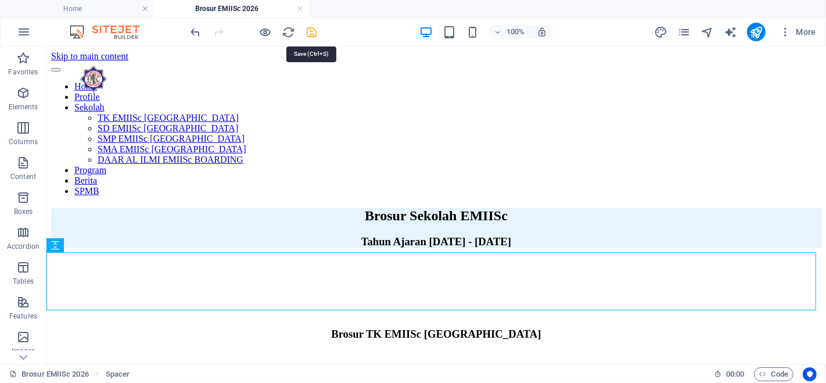
click at [313, 32] on icon "save" at bounding box center [311, 32] width 13 height 13
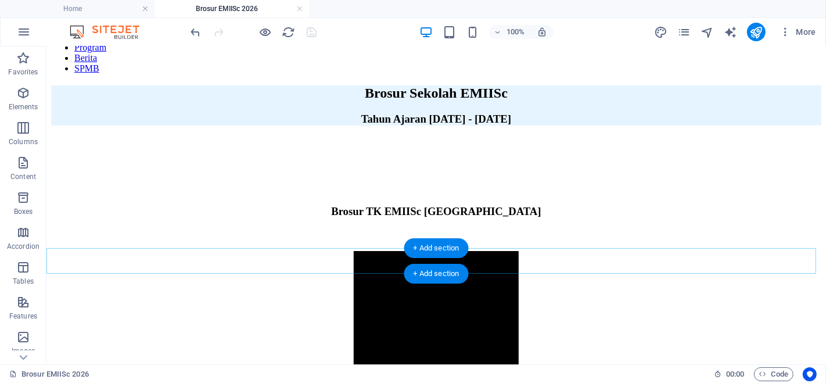
scroll to position [151, 0]
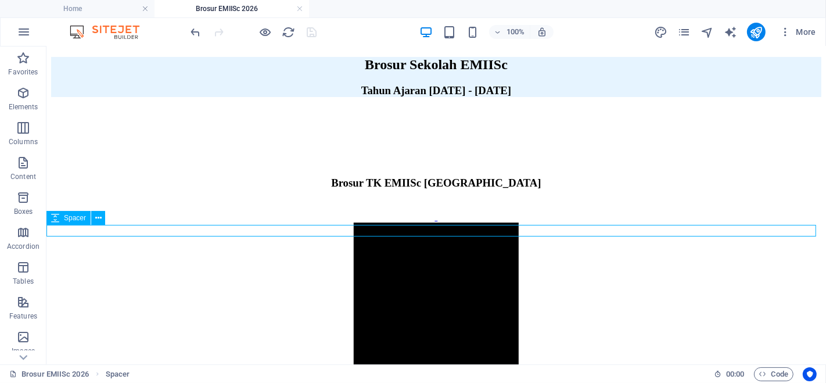
select select "px"
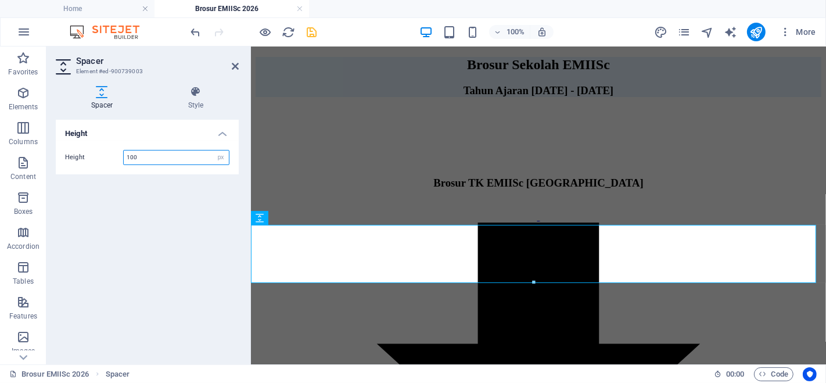
drag, startPoint x: 142, startPoint y: 160, endPoint x: 101, endPoint y: 160, distance: 41.2
click at [101, 160] on div "Height 100 px rem vh vw" at bounding box center [147, 157] width 164 height 15
type input "80"
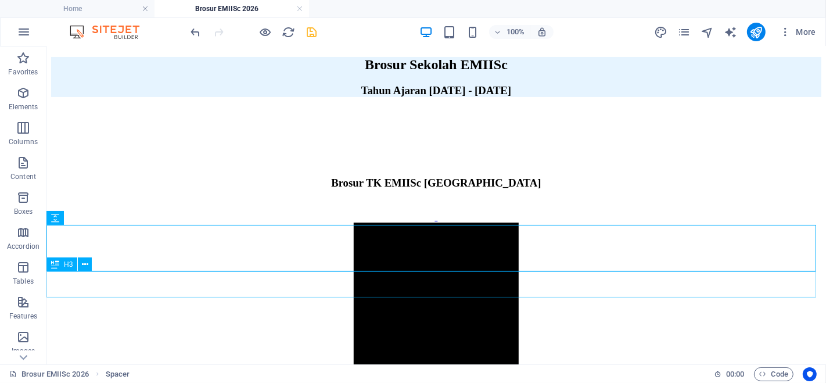
scroll to position [280, 0]
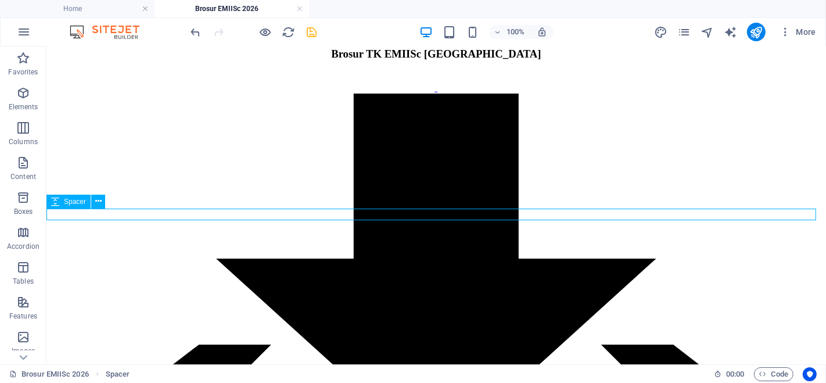
select select "px"
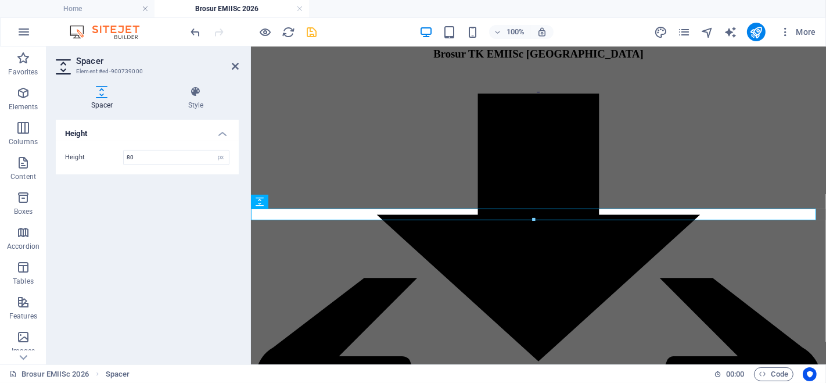
type input "80"
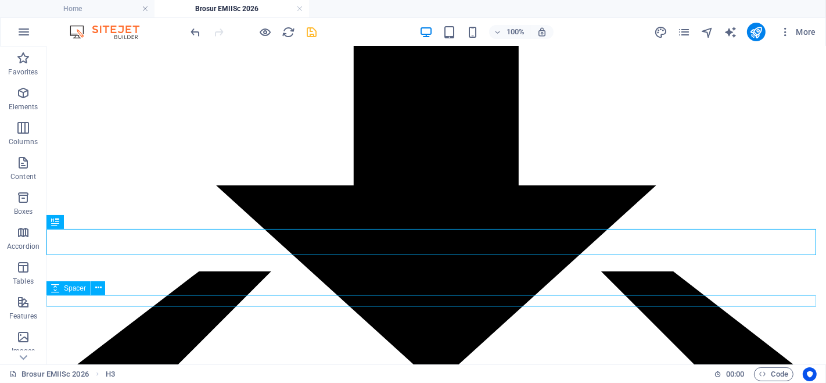
scroll to position [409, 0]
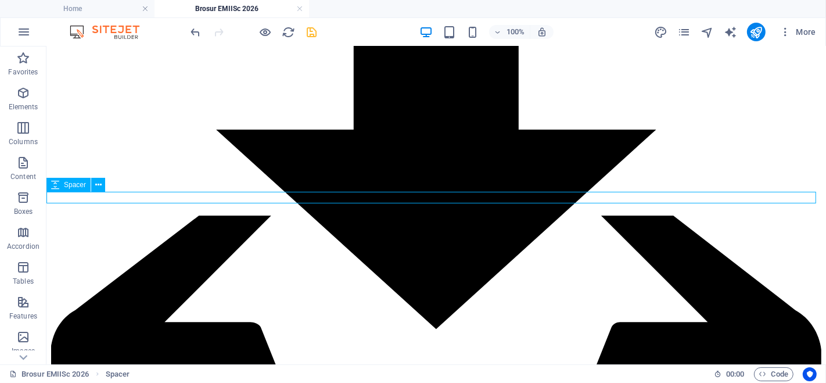
select select "px"
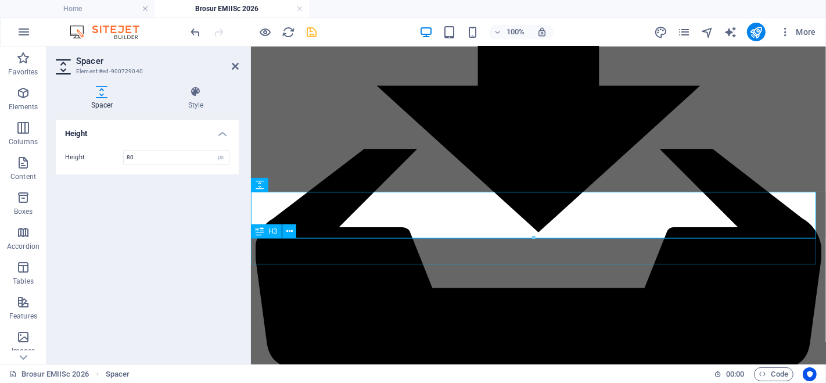
type input "80"
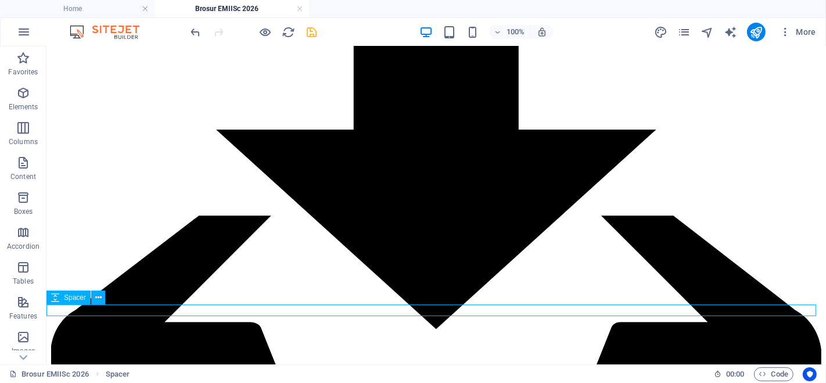
select select "px"
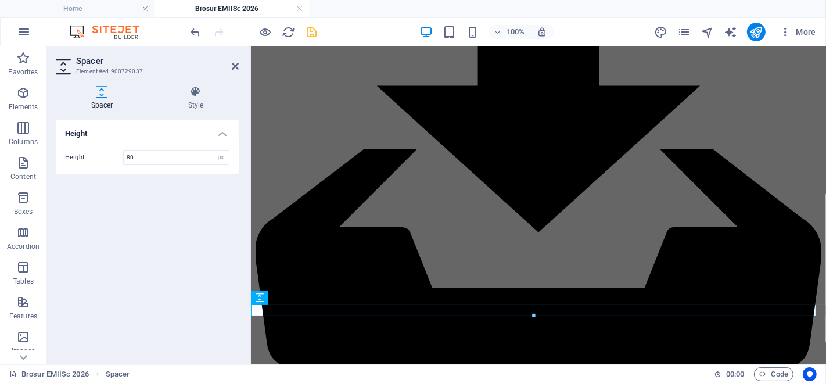
type input "80"
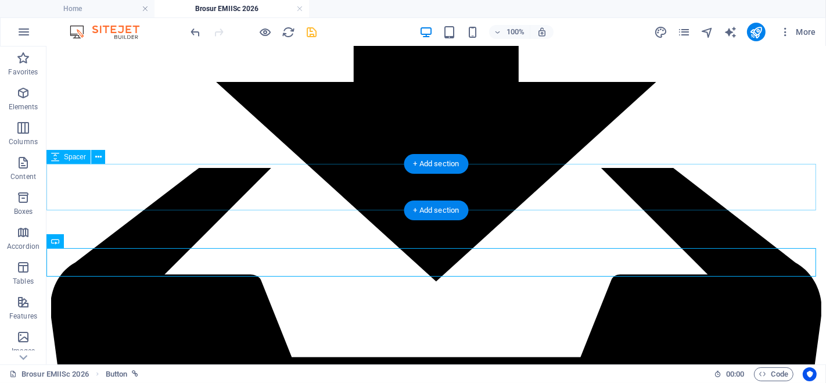
scroll to position [290, 0]
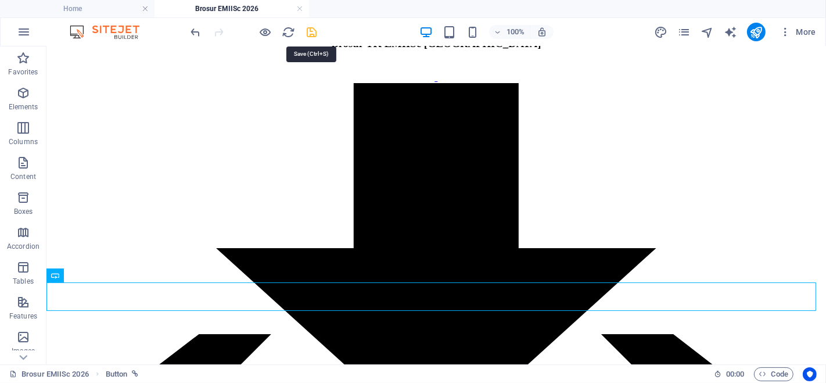
click at [315, 33] on icon "save" at bounding box center [311, 32] width 13 height 13
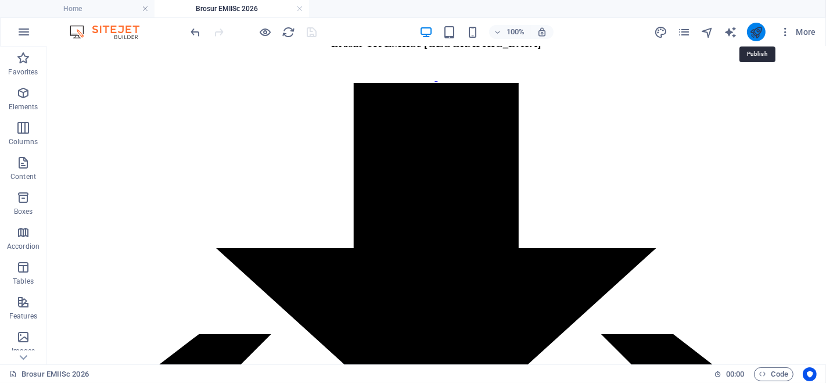
click at [754, 34] on icon "publish" at bounding box center [755, 32] width 13 height 13
